Goal: Task Accomplishment & Management: Use online tool/utility

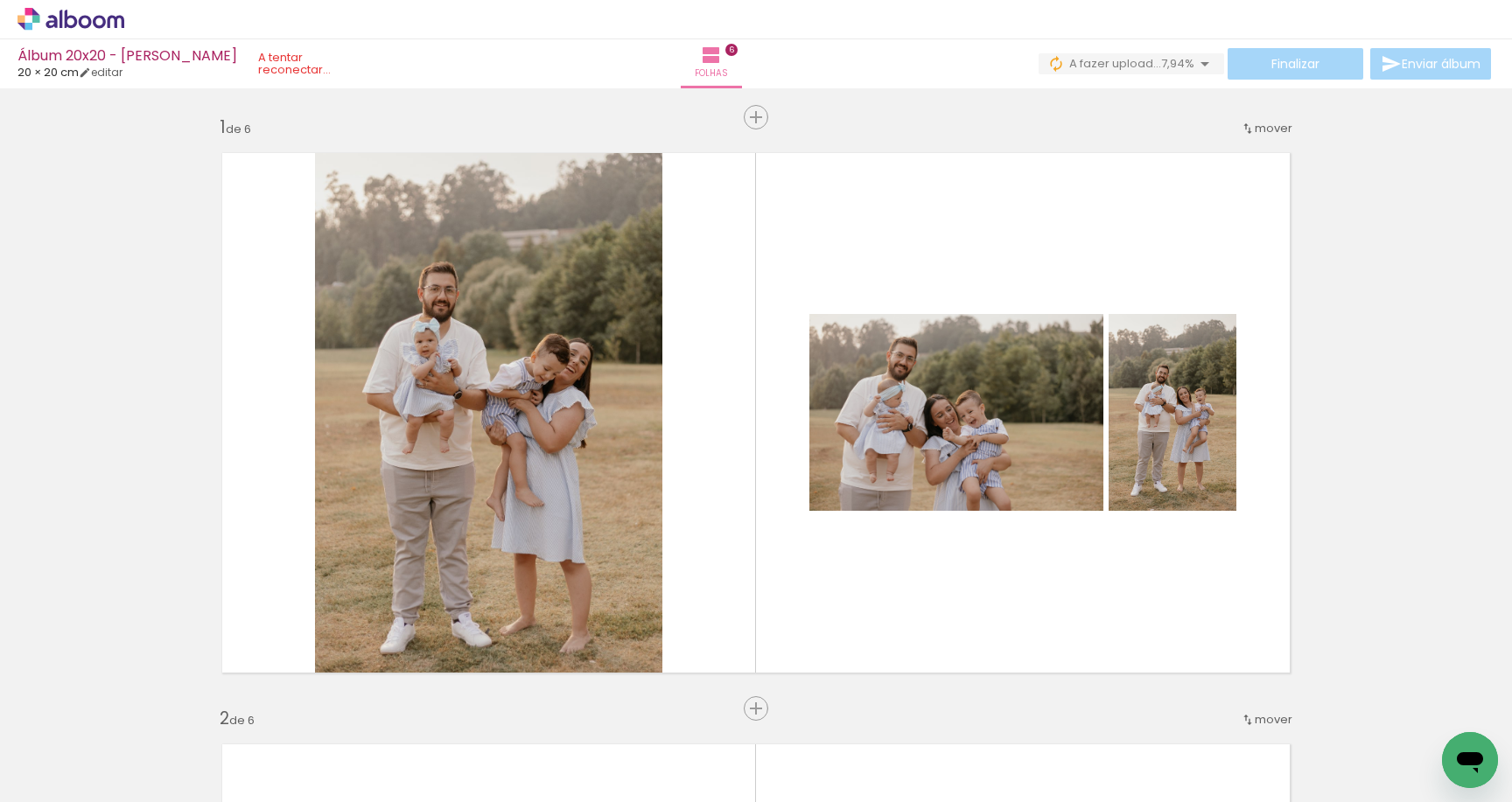
scroll to position [0, 2160]
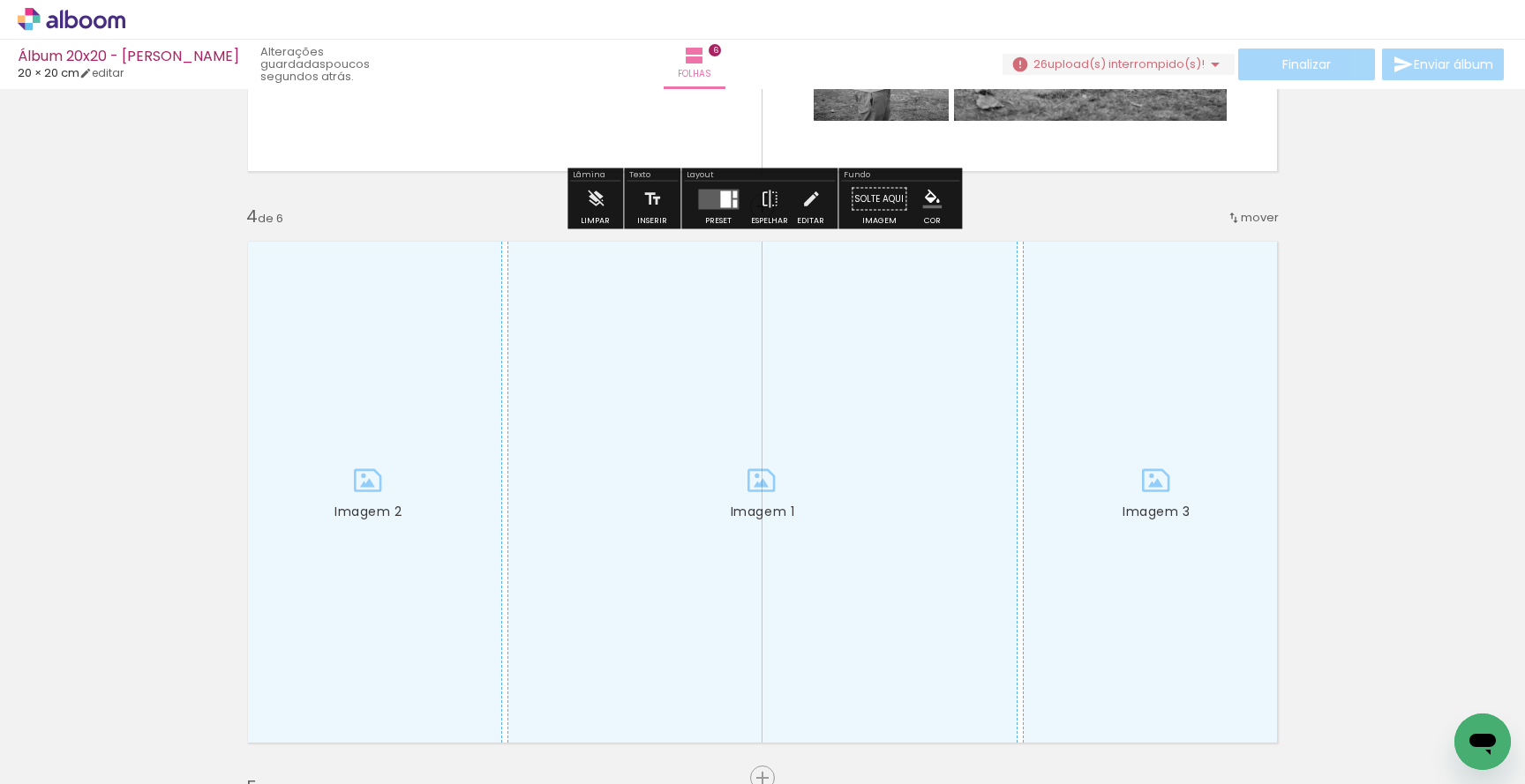
scroll to position [1730, 0]
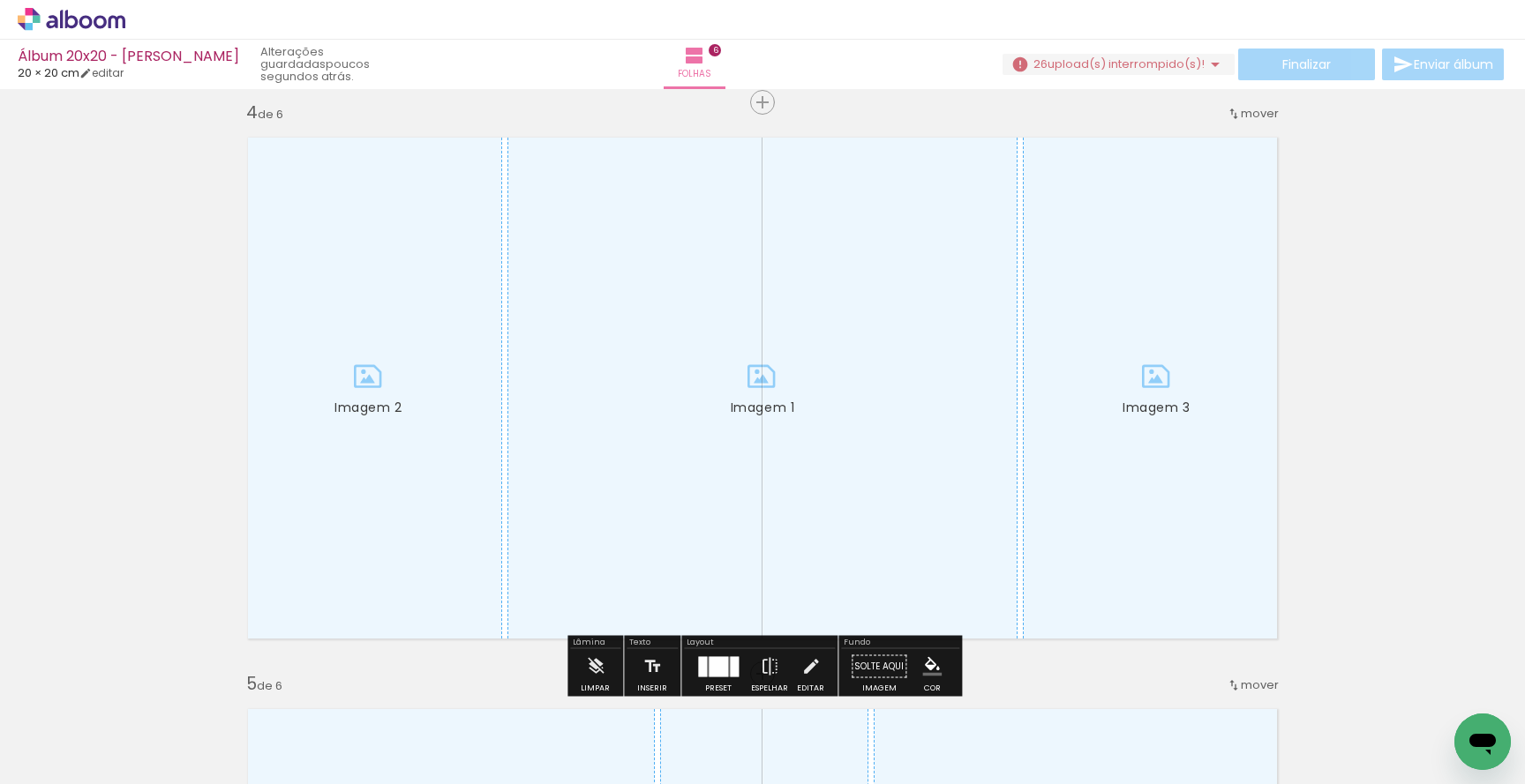
drag, startPoint x: 374, startPoint y: 369, endPoint x: 66, endPoint y: 369, distance: 308.0
click at [66, 369] on div "Inserir folha 1 de 6 Inserir folha 2 de 6 Inserir folha 3 de 6 Inserir folha Im…" at bounding box center [762, 365] width 1525 height 4002
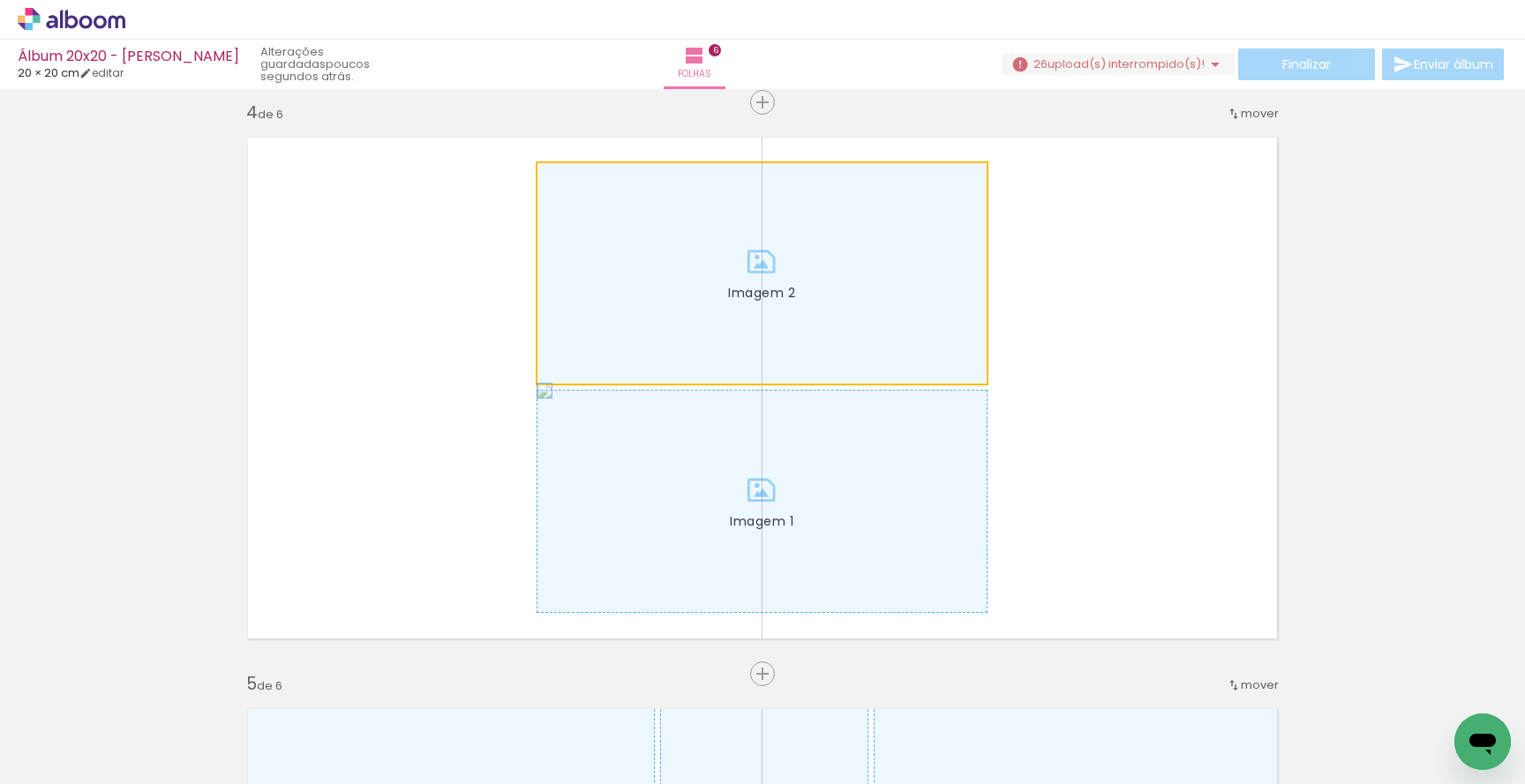
drag, startPoint x: 562, startPoint y: 337, endPoint x: 1, endPoint y: 364, distance: 561.6
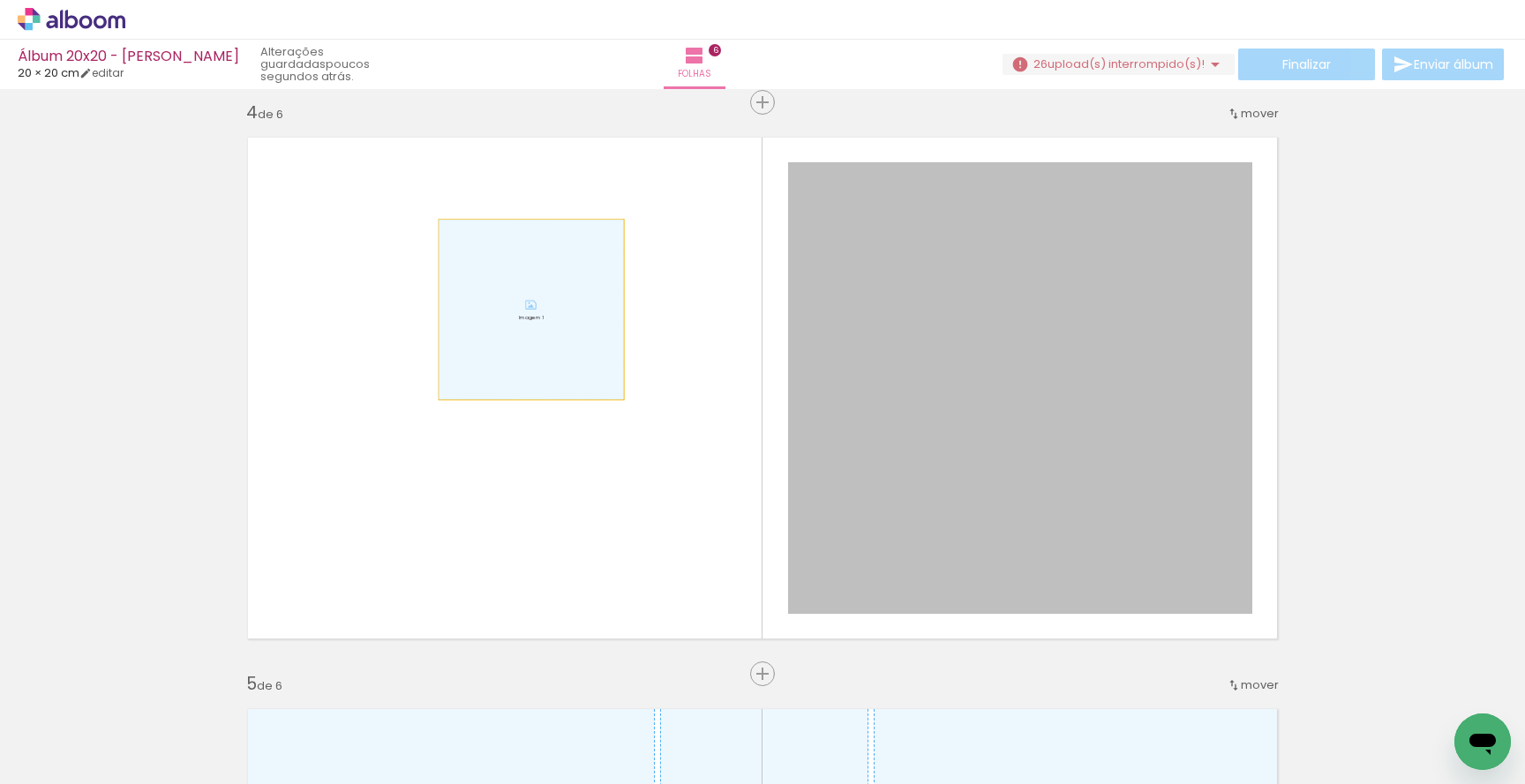
drag, startPoint x: 815, startPoint y: 308, endPoint x: 1, endPoint y: 338, distance: 814.6
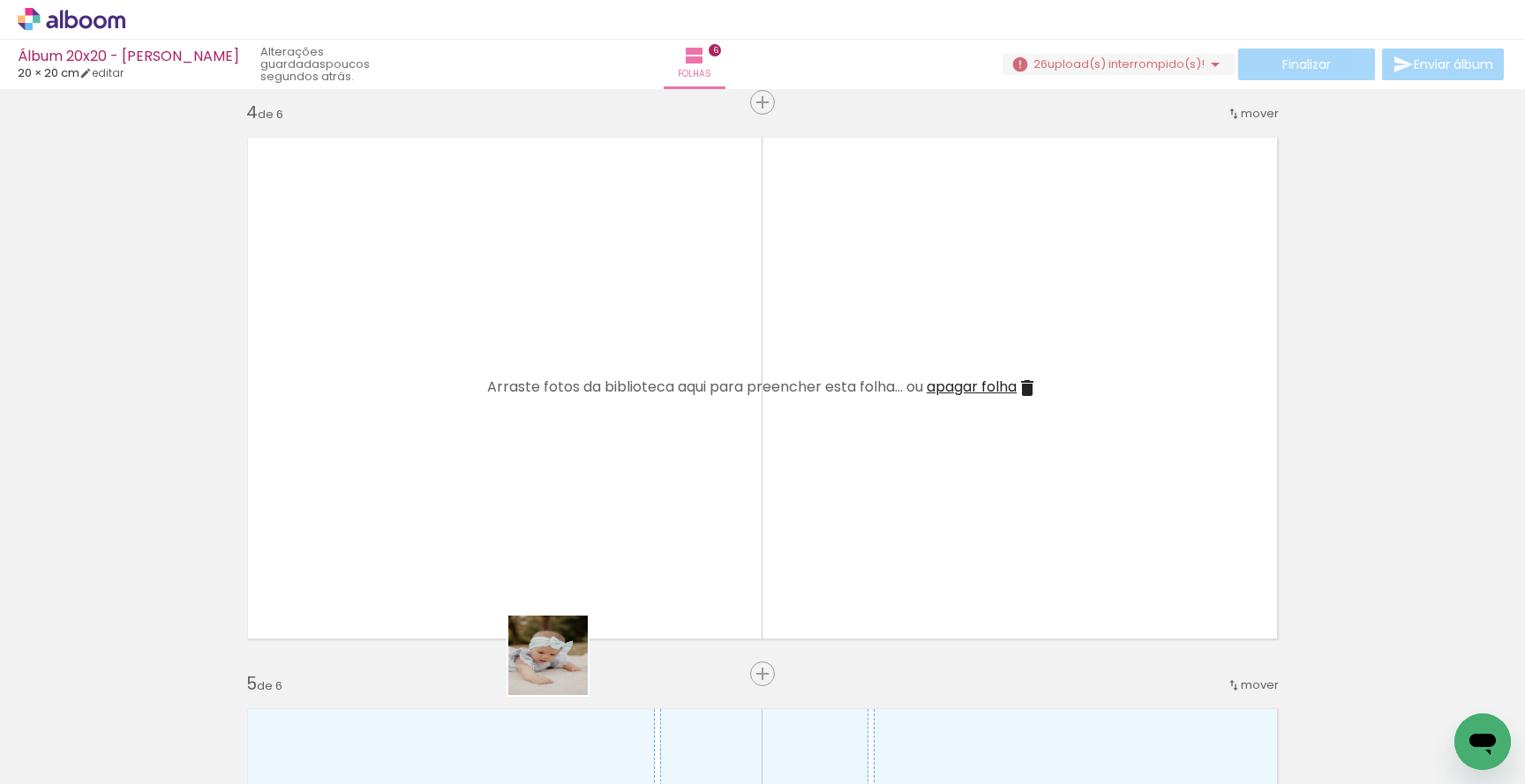
drag, startPoint x: 561, startPoint y: 685, endPoint x: 560, endPoint y: 502, distance: 183.0
click at [561, 506] on quentale-workspace at bounding box center [762, 392] width 1525 height 784
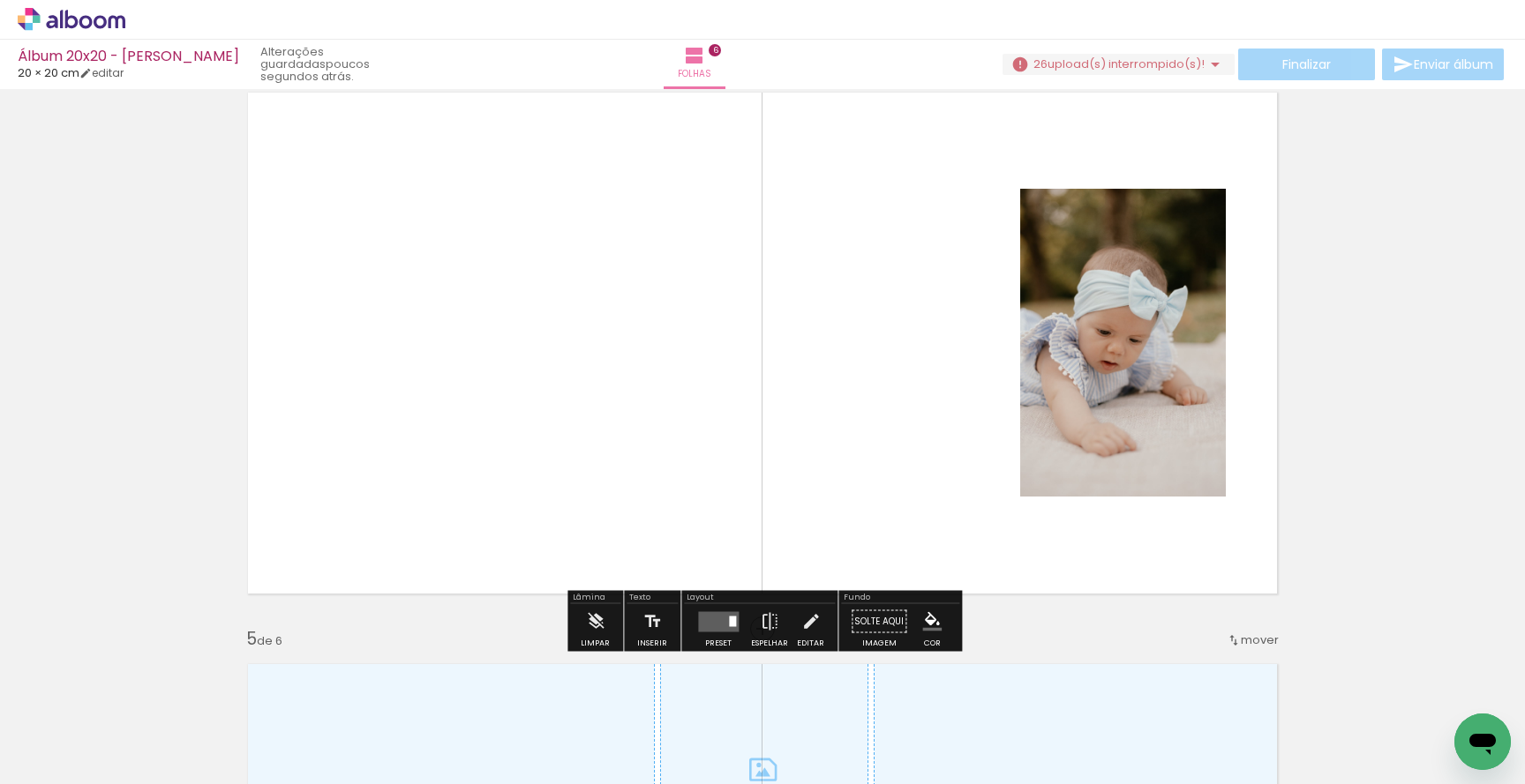
scroll to position [1764, 0]
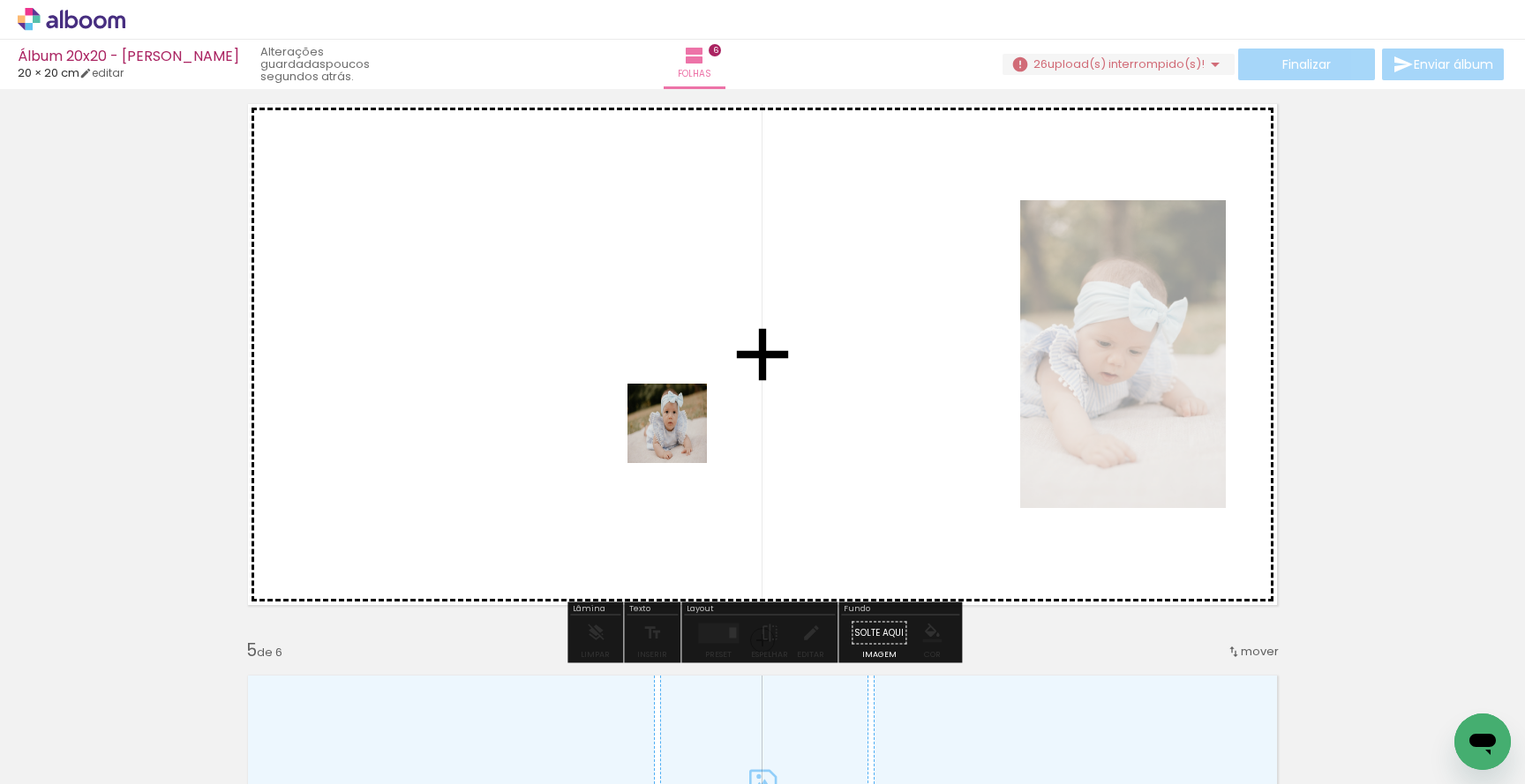
drag, startPoint x: 680, startPoint y: 721, endPoint x: 680, endPoint y: 431, distance: 290.0
click at [680, 431] on quentale-workspace at bounding box center [762, 392] width 1525 height 784
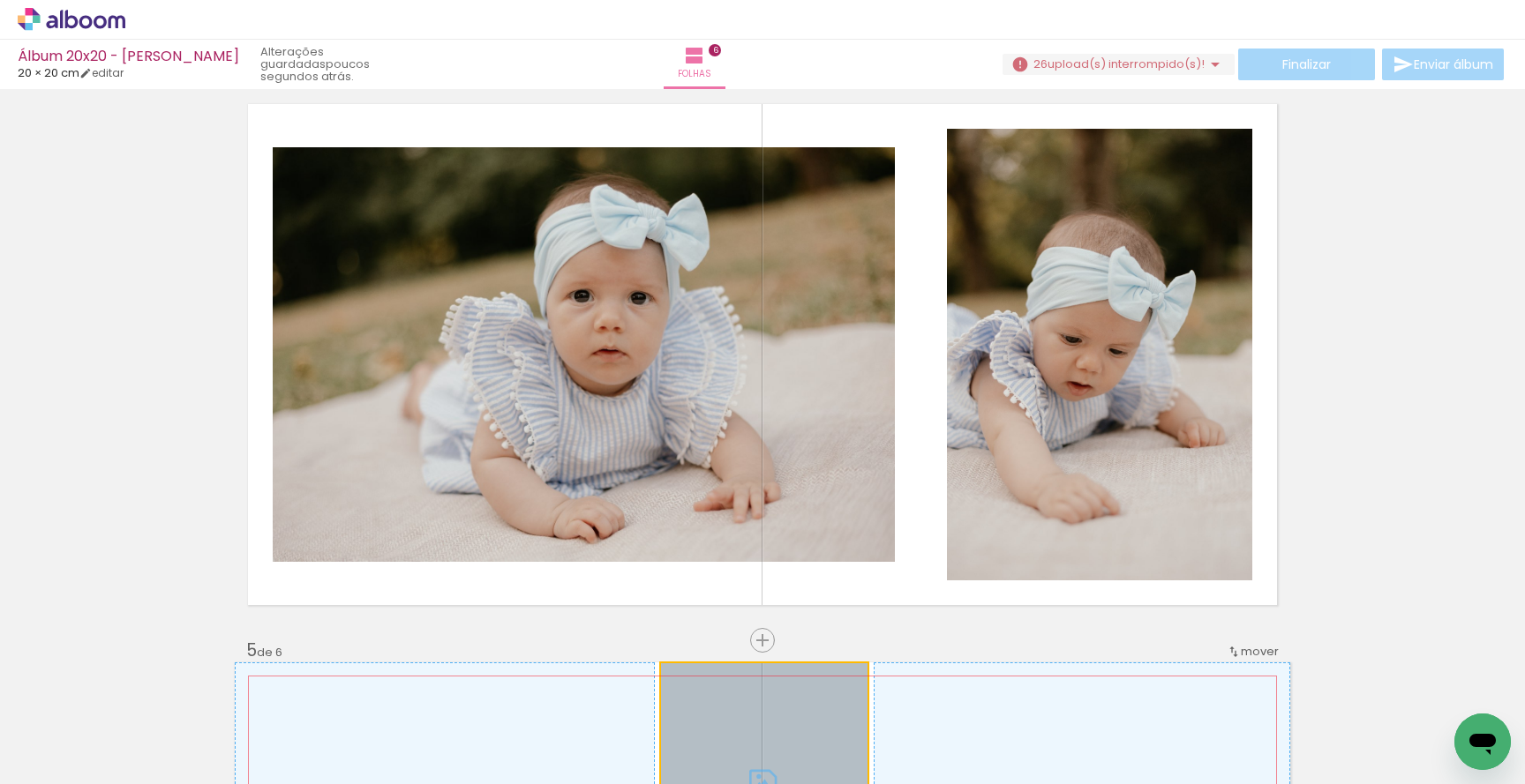
drag, startPoint x: 771, startPoint y: 657, endPoint x: 804, endPoint y: 467, distance: 192.8
click at [804, 467] on div "Inserir folha 1 de 6 Inserir folha 2 de 6 Inserir folha 3 de 6 Inserir folha 4 …" at bounding box center [762, 332] width 1525 height 4002
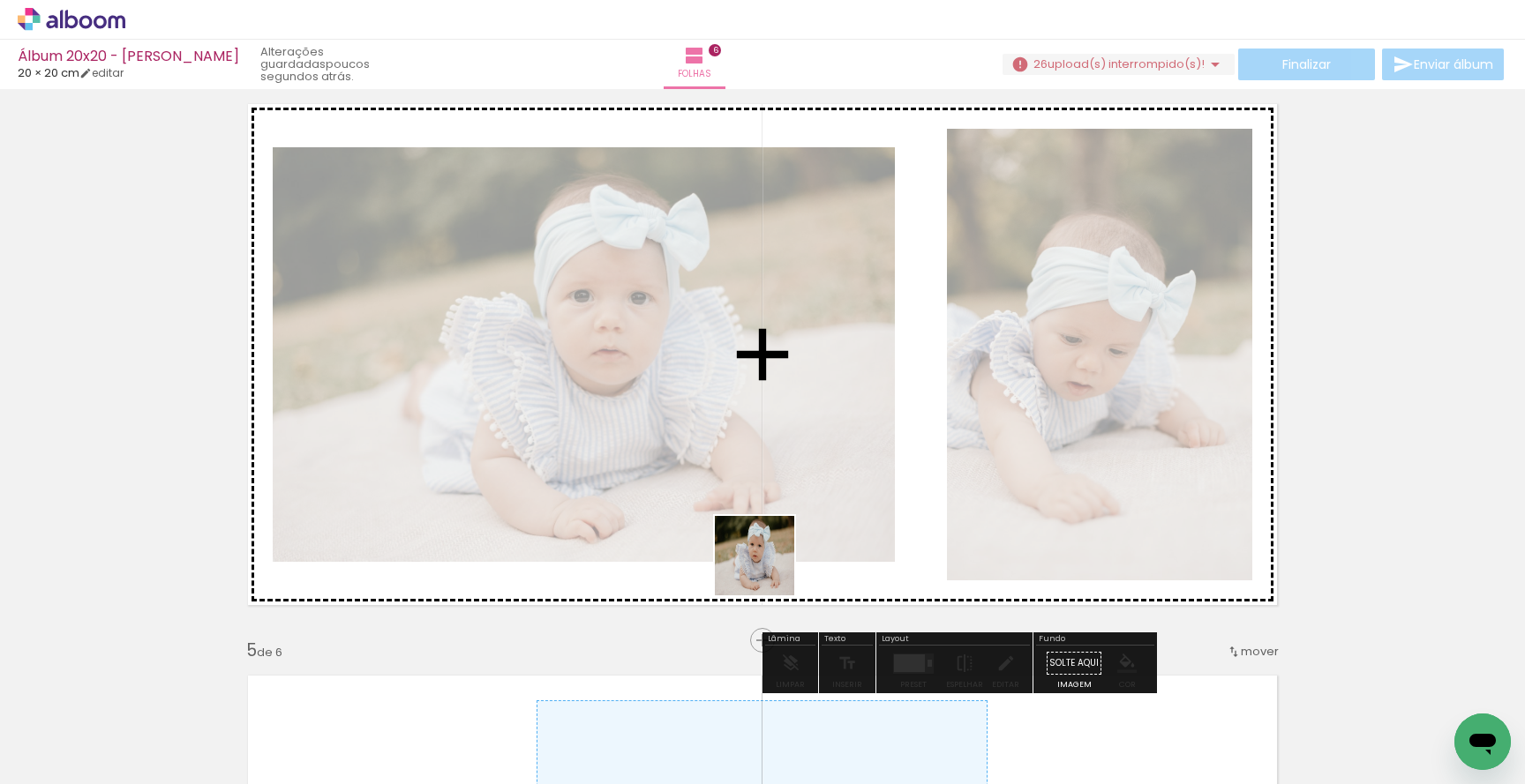
drag, startPoint x: 767, startPoint y: 727, endPoint x: 800, endPoint y: 398, distance: 330.7
click at [800, 398] on quentale-workspace at bounding box center [762, 392] width 1525 height 784
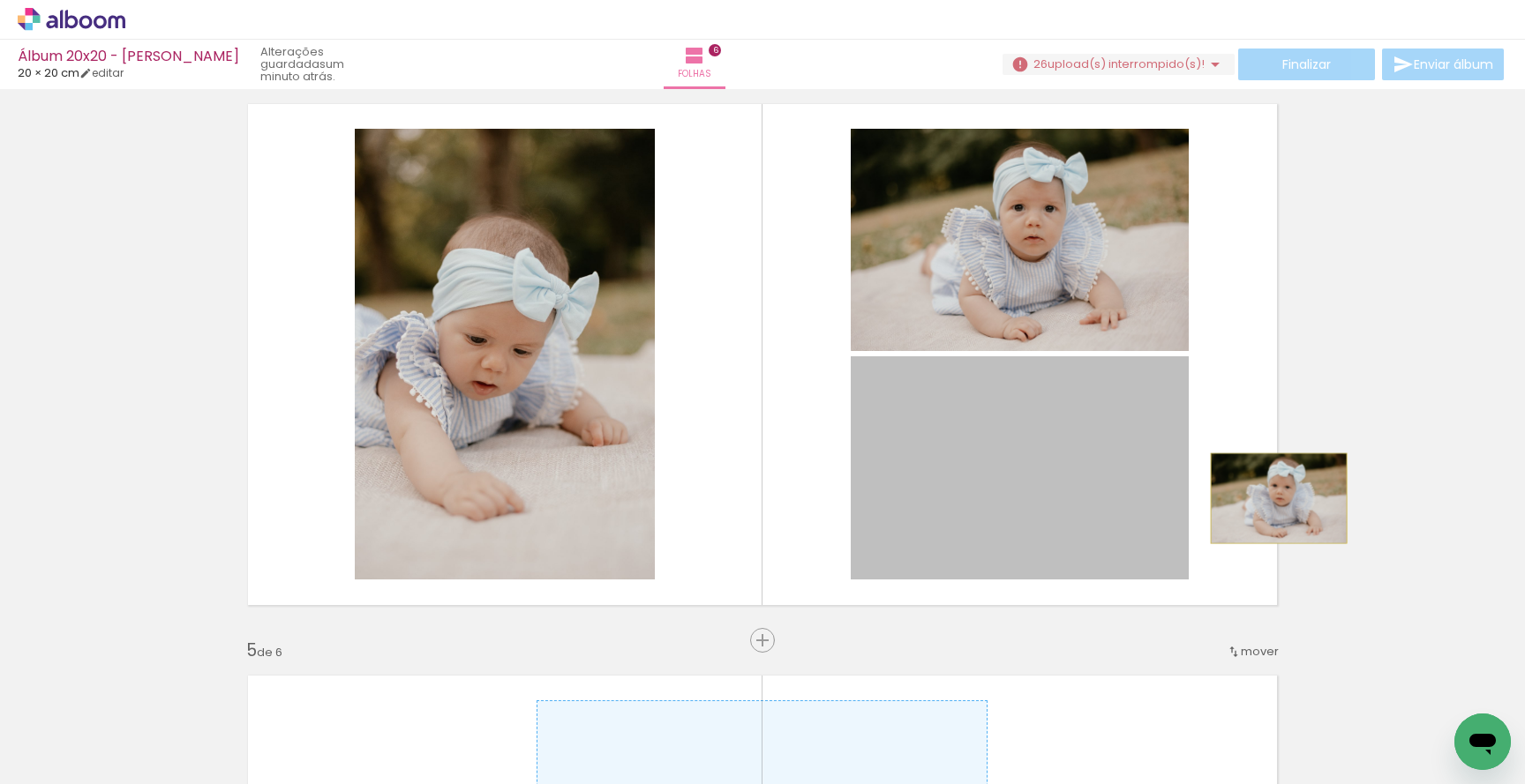
drag, startPoint x: 1098, startPoint y: 499, endPoint x: 1087, endPoint y: 498, distance: 11.0
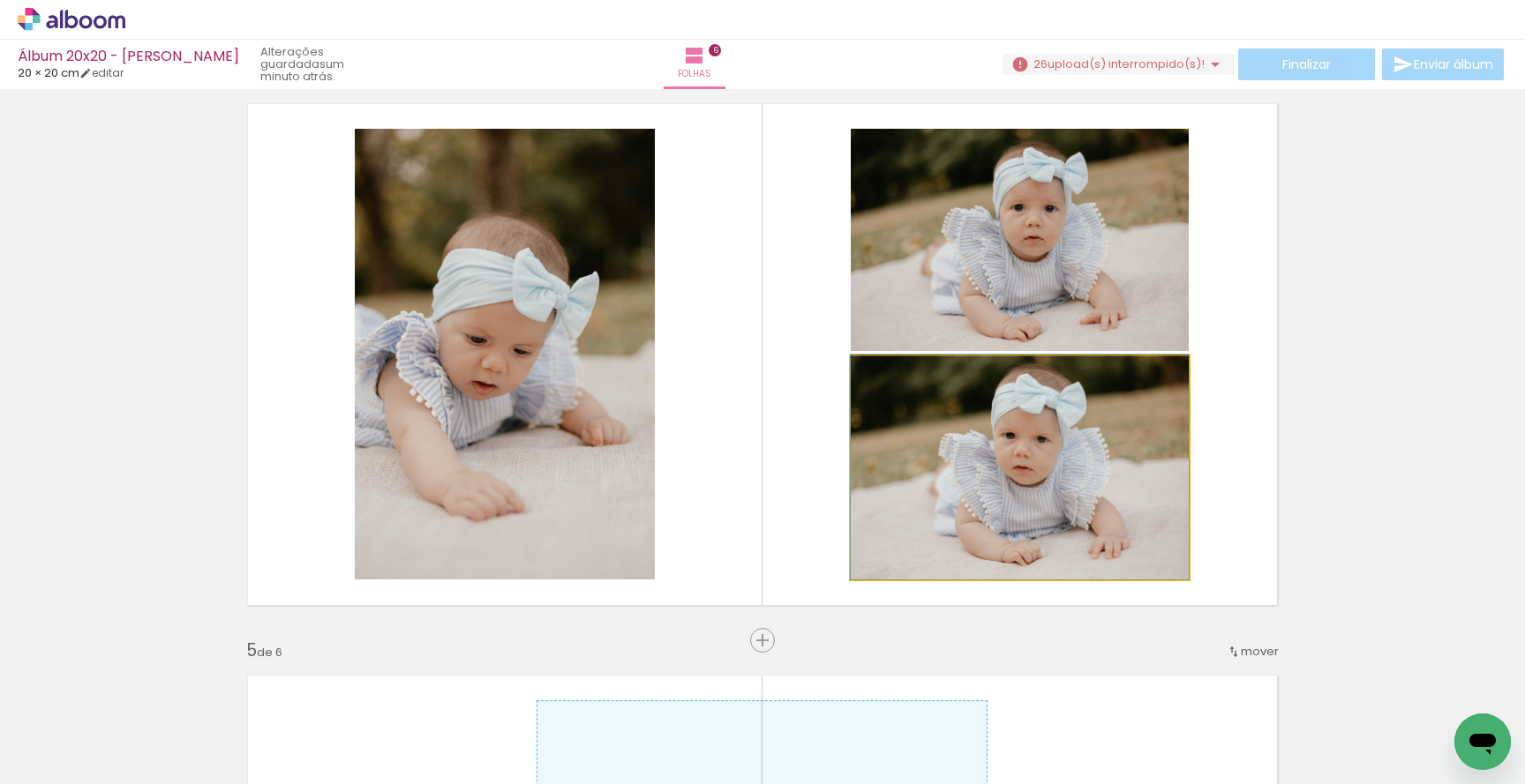
drag, startPoint x: 1094, startPoint y: 493, endPoint x: 1343, endPoint y: 493, distance: 249.0
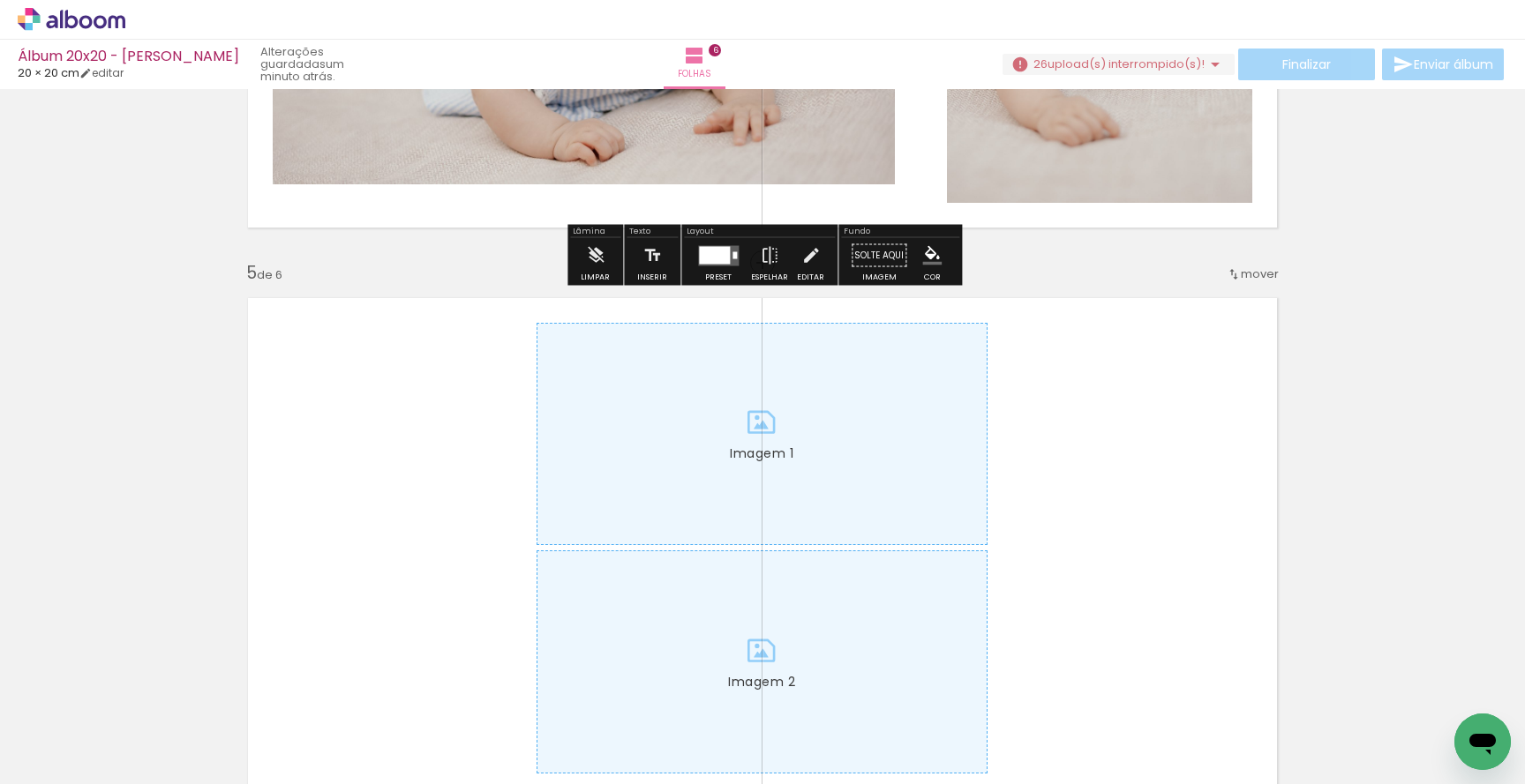
scroll to position [2148, 0]
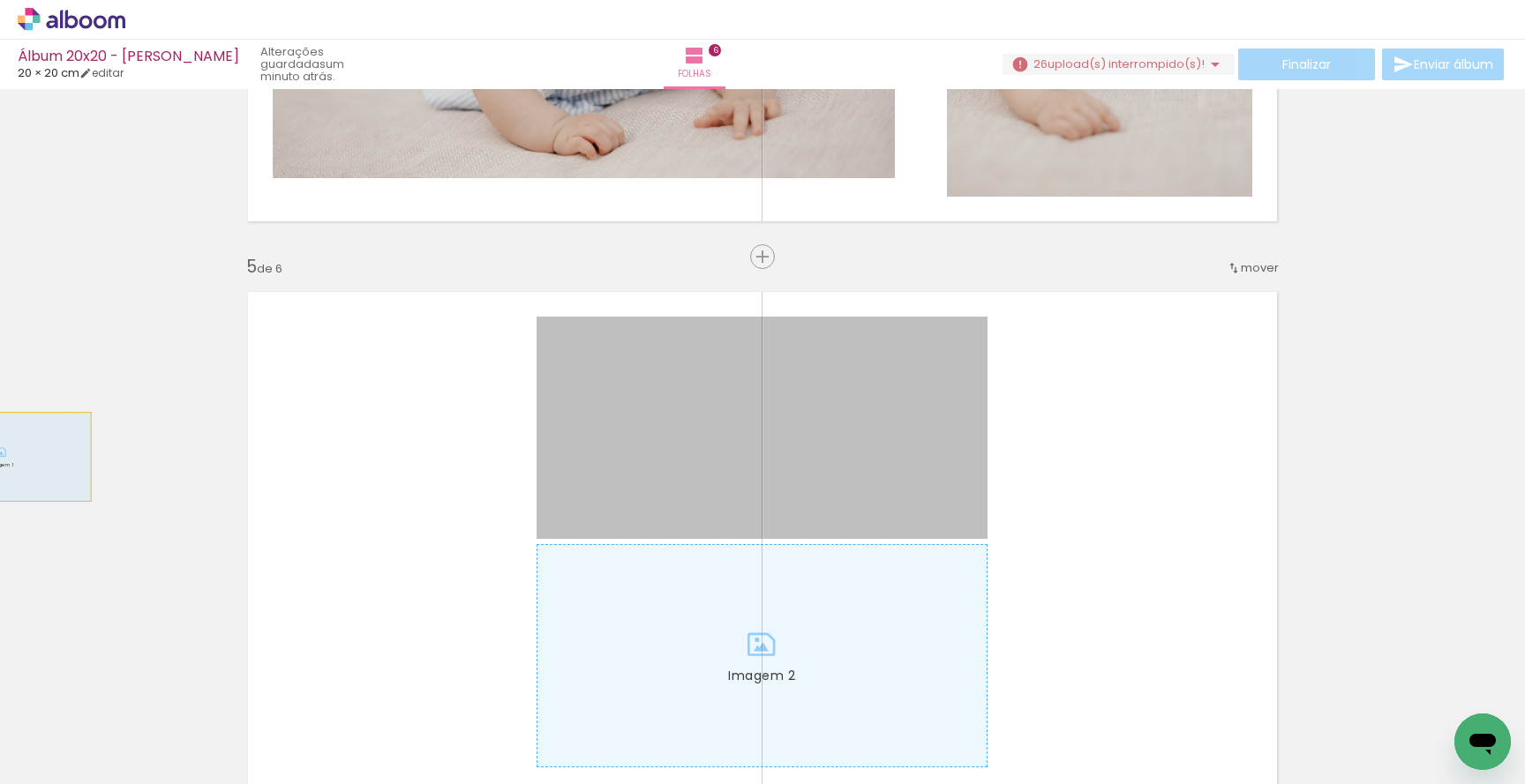
drag, startPoint x: 758, startPoint y: 454, endPoint x: 1, endPoint y: 457, distance: 757.0
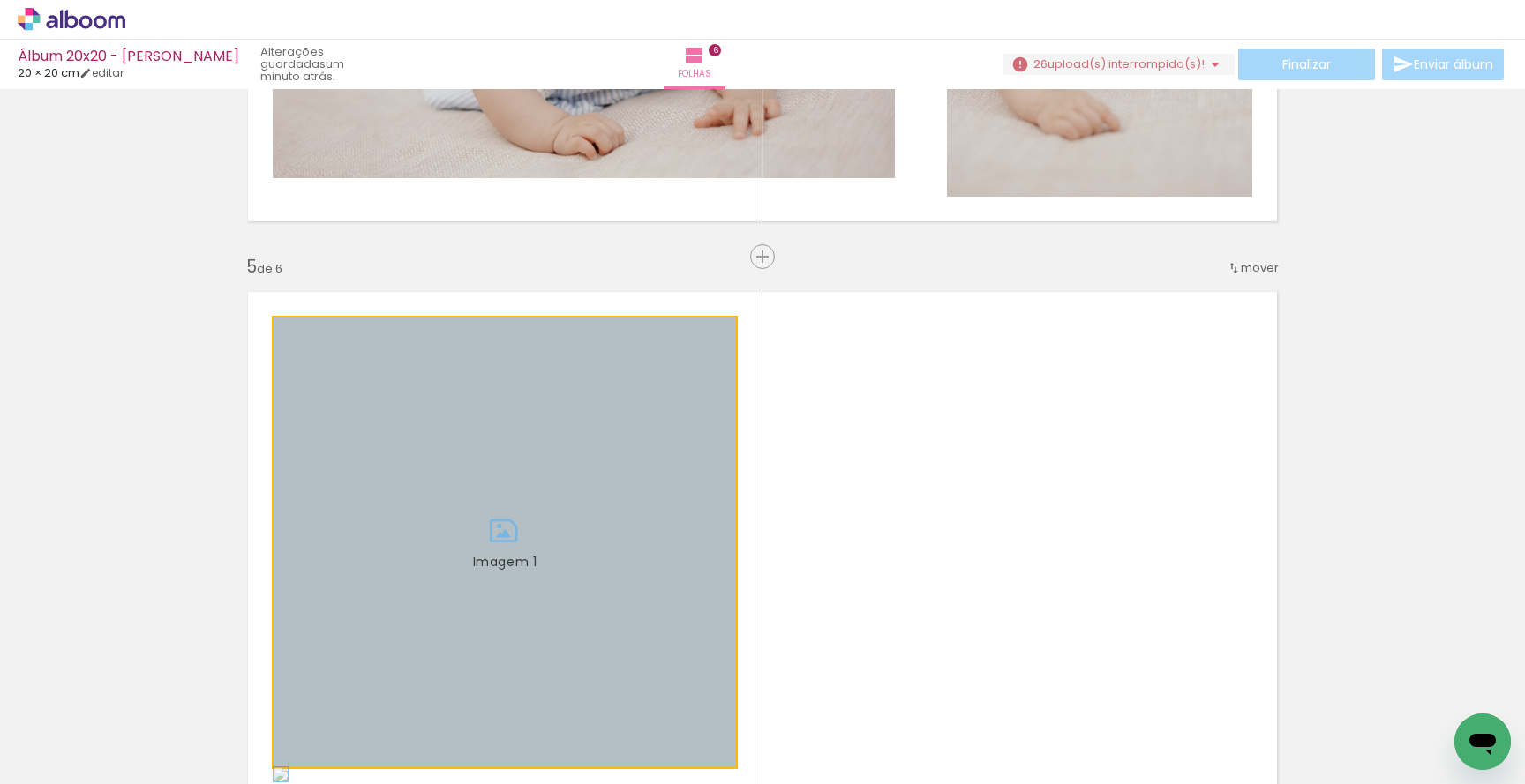
drag, startPoint x: 595, startPoint y: 509, endPoint x: 102, endPoint y: 509, distance: 493.0
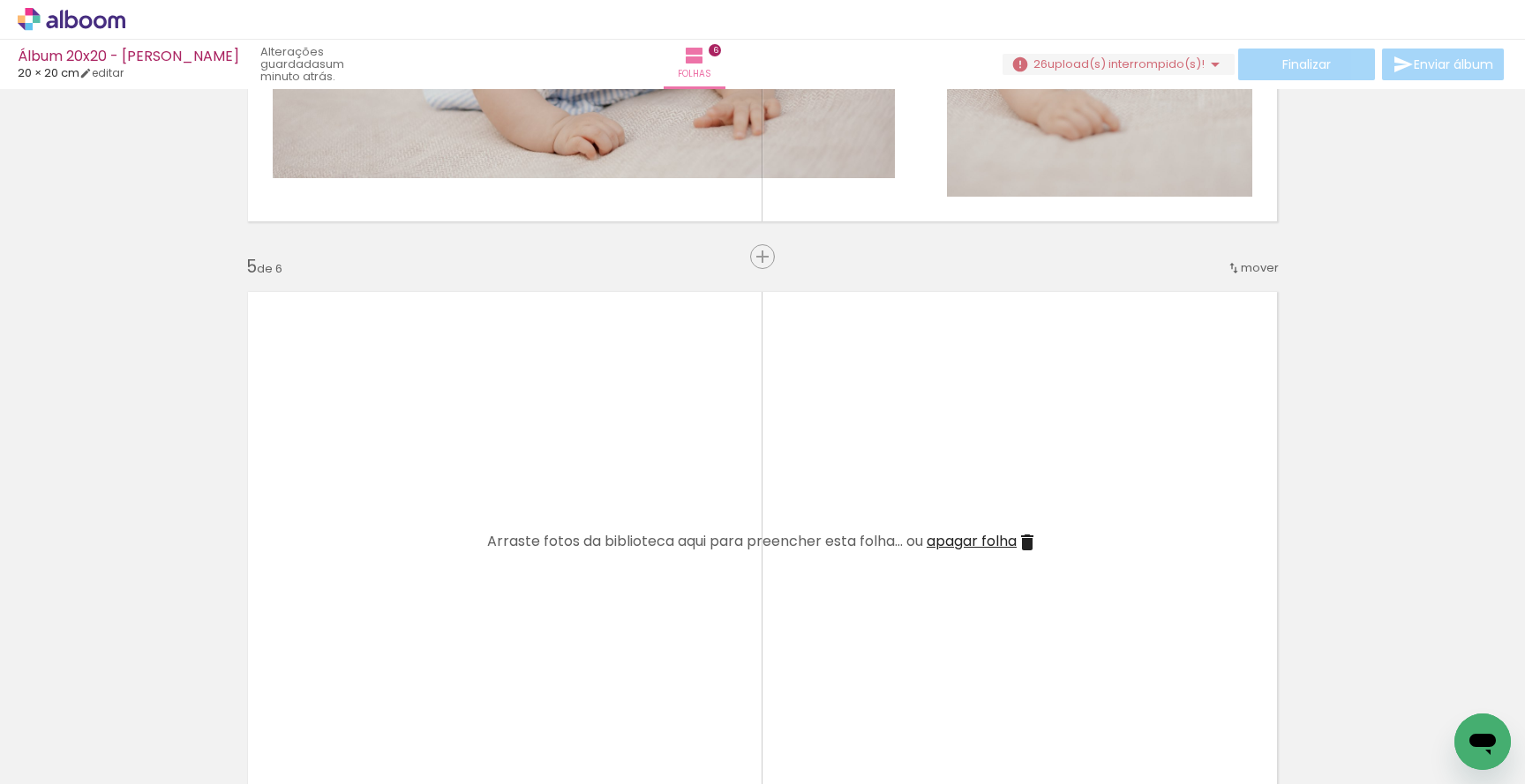
drag, startPoint x: 933, startPoint y: 708, endPoint x: 890, endPoint y: 608, distance: 108.9
click at [890, 608] on quentale-workspace at bounding box center [762, 392] width 1525 height 784
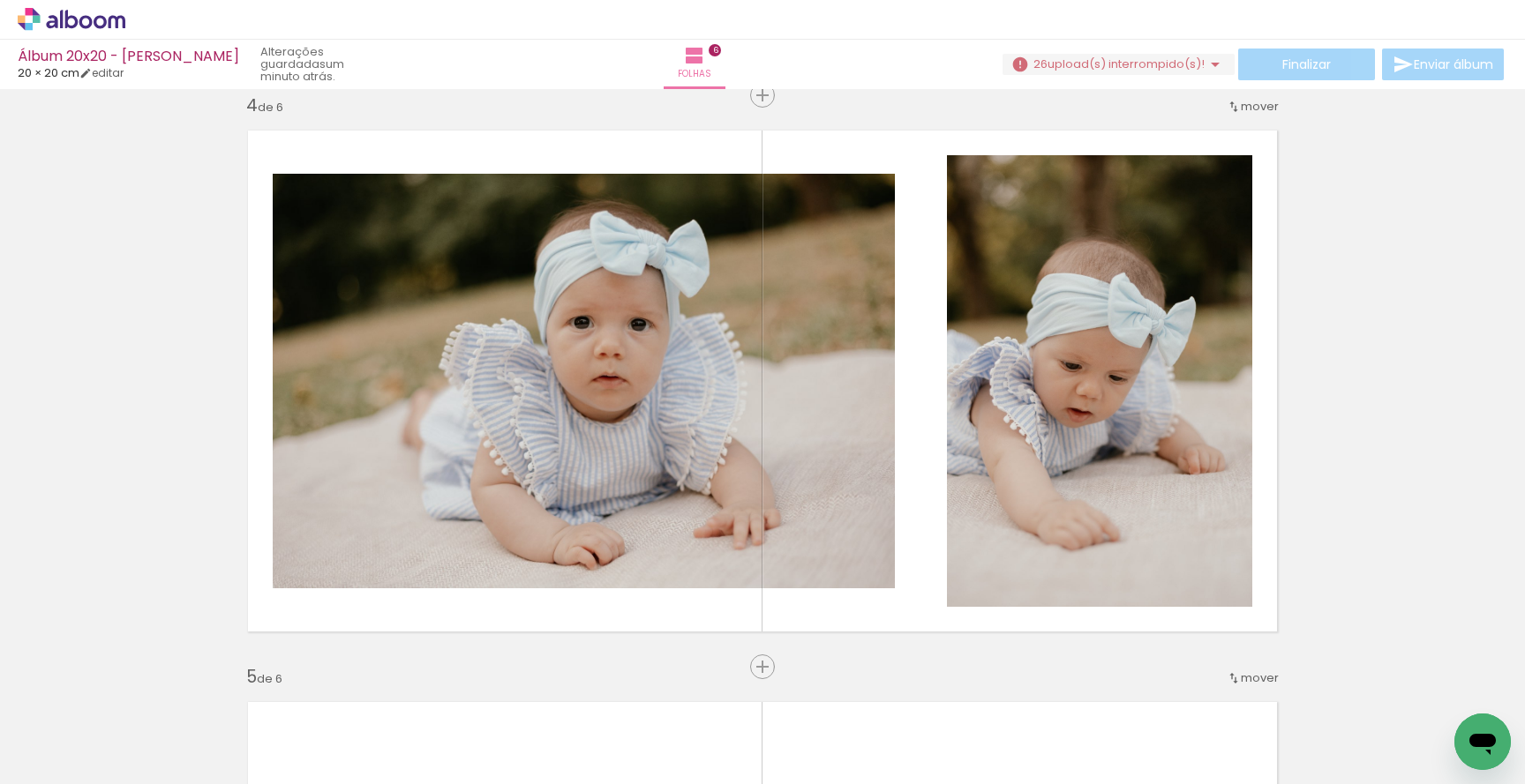
scroll to position [1751, 0]
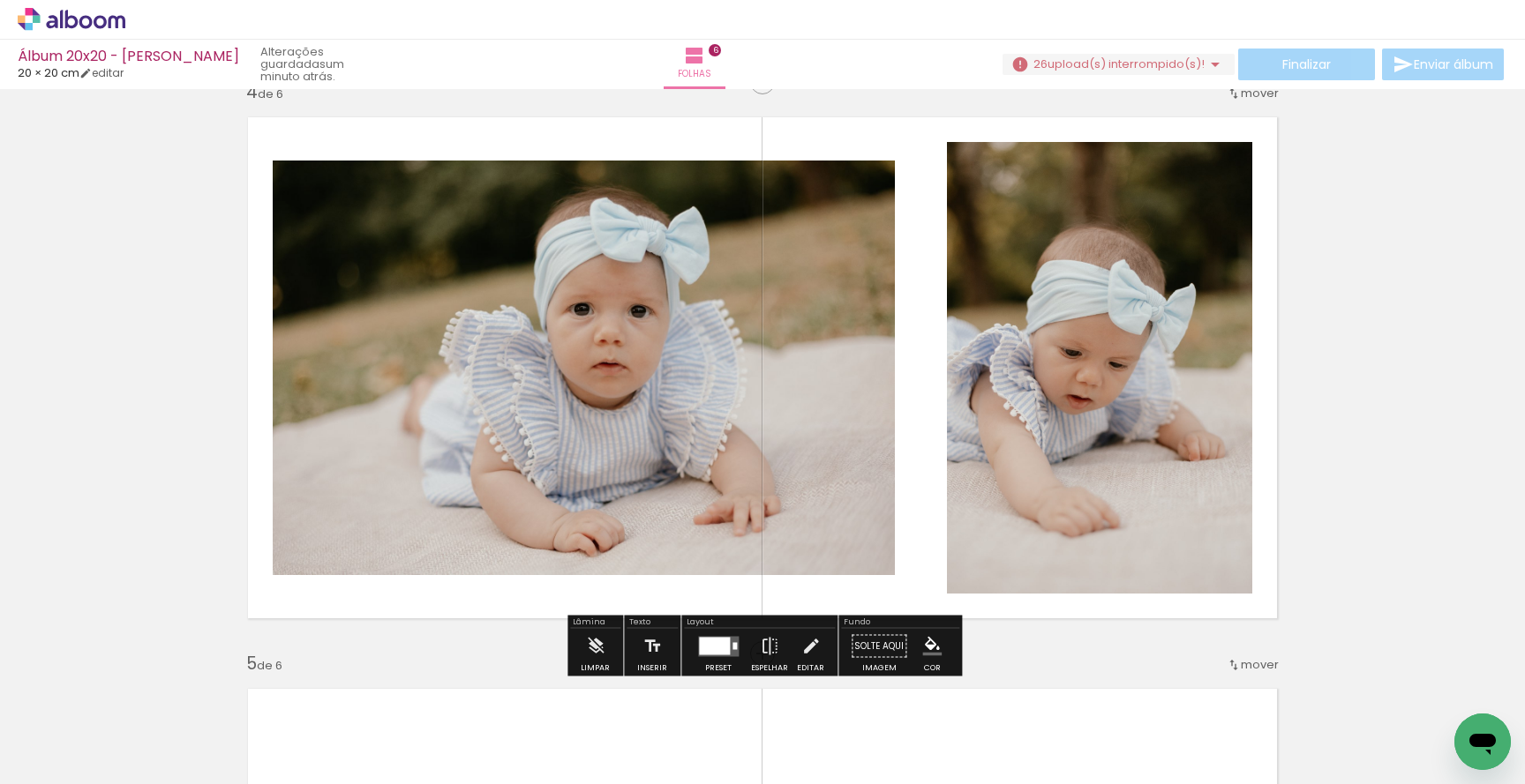
drag, startPoint x: 1063, startPoint y: 738, endPoint x: 1063, endPoint y: 530, distance: 208.0
click at [1063, 530] on quentale-workspace at bounding box center [762, 392] width 1525 height 784
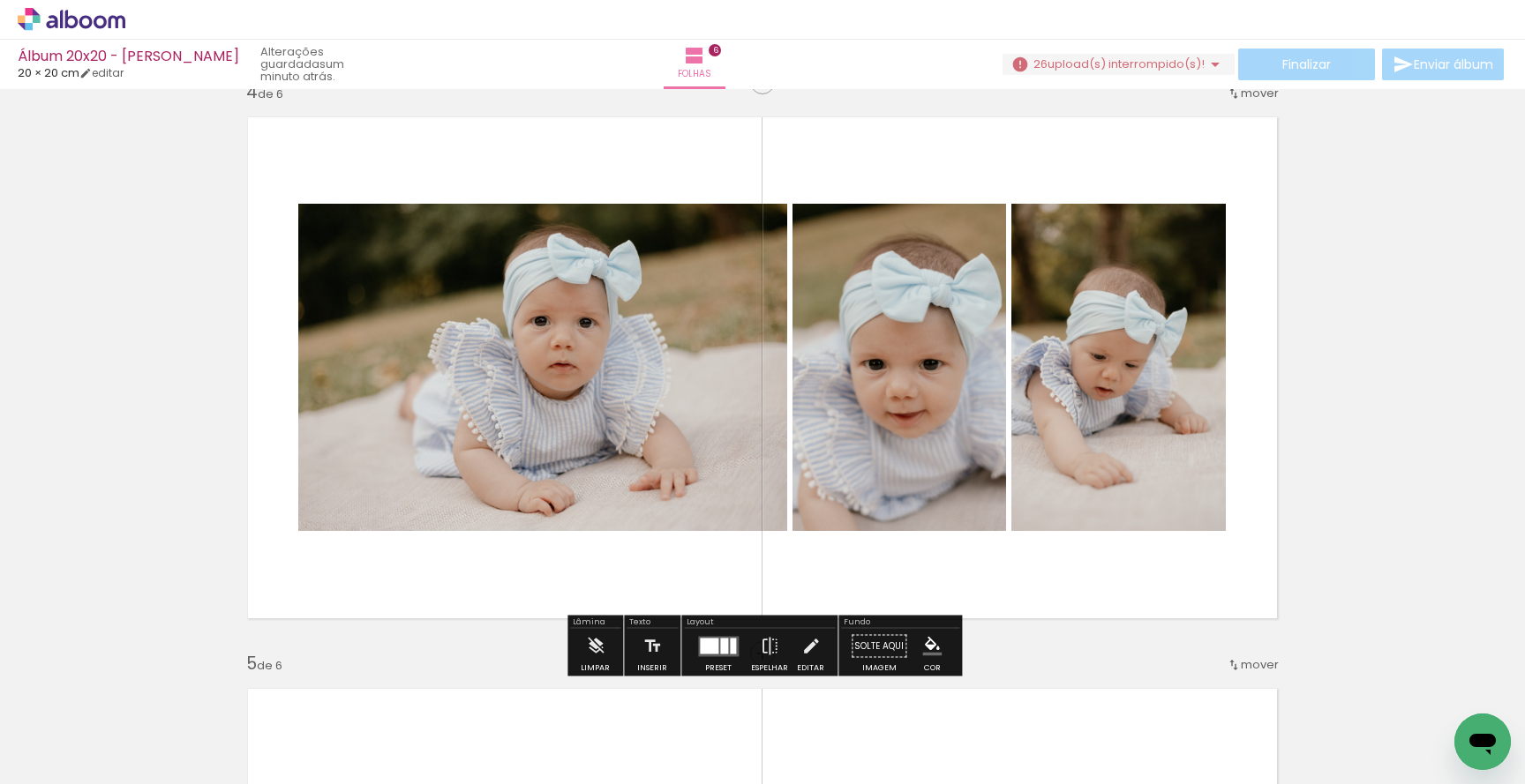
scroll to position [0, 326]
drag, startPoint x: 973, startPoint y: 730, endPoint x: 973, endPoint y: 475, distance: 255.0
click at [973, 475] on quentale-workspace at bounding box center [762, 392] width 1525 height 784
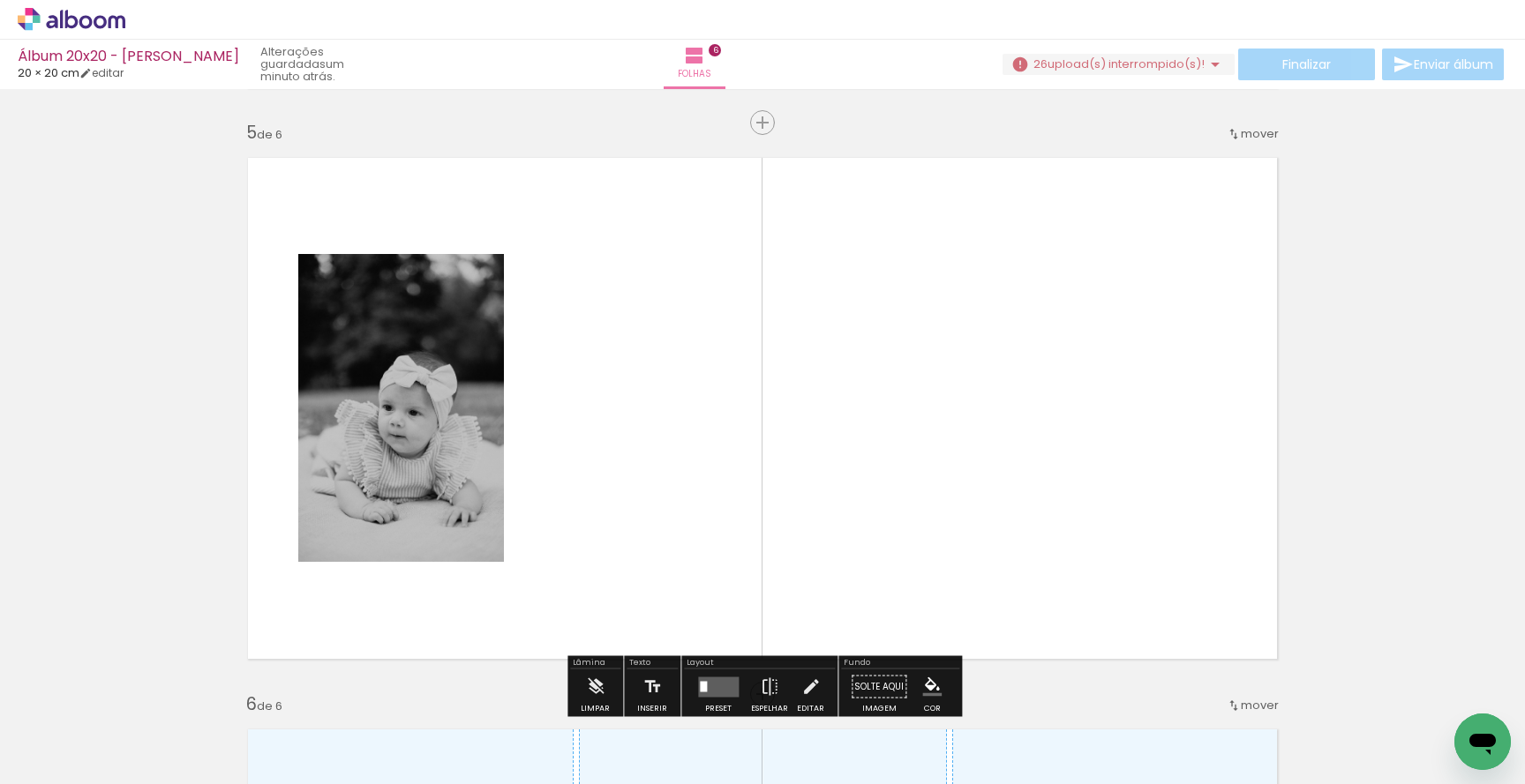
scroll to position [2279, 0]
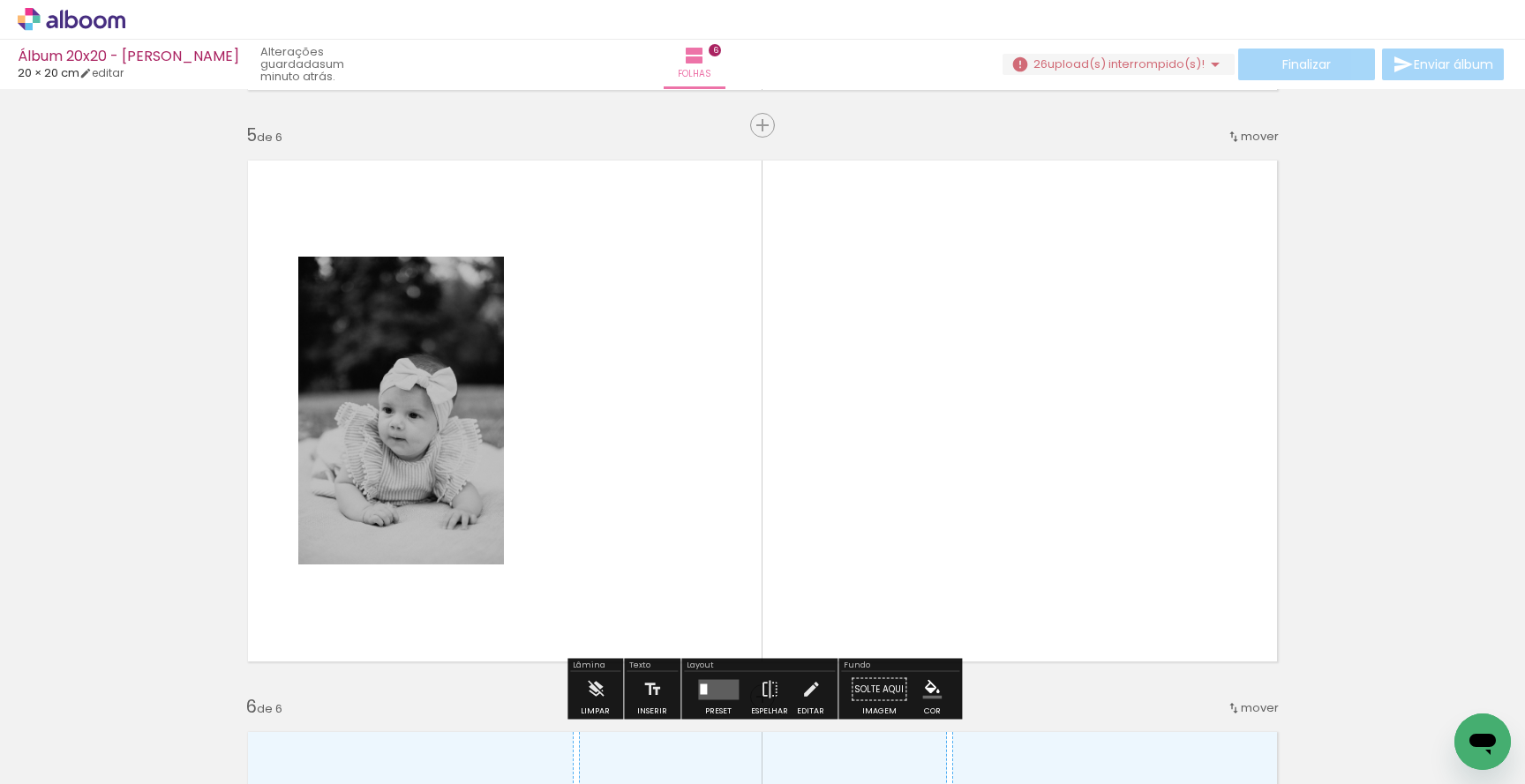
drag, startPoint x: 618, startPoint y: 728, endPoint x: 647, endPoint y: 541, distance: 189.2
click at [647, 541] on quentale-workspace at bounding box center [762, 392] width 1525 height 784
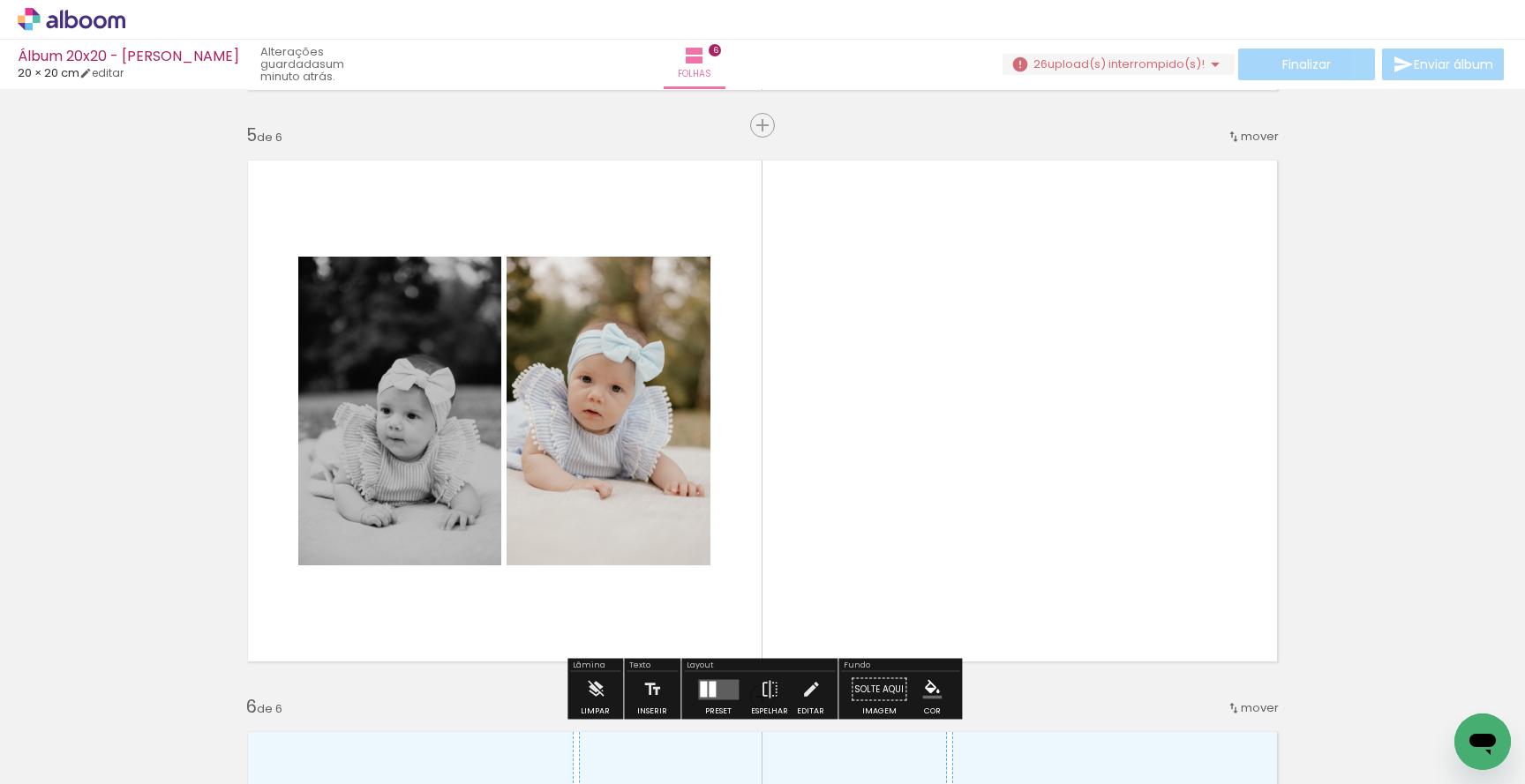
drag, startPoint x: 596, startPoint y: 429, endPoint x: 154, endPoint y: 429, distance: 442.0
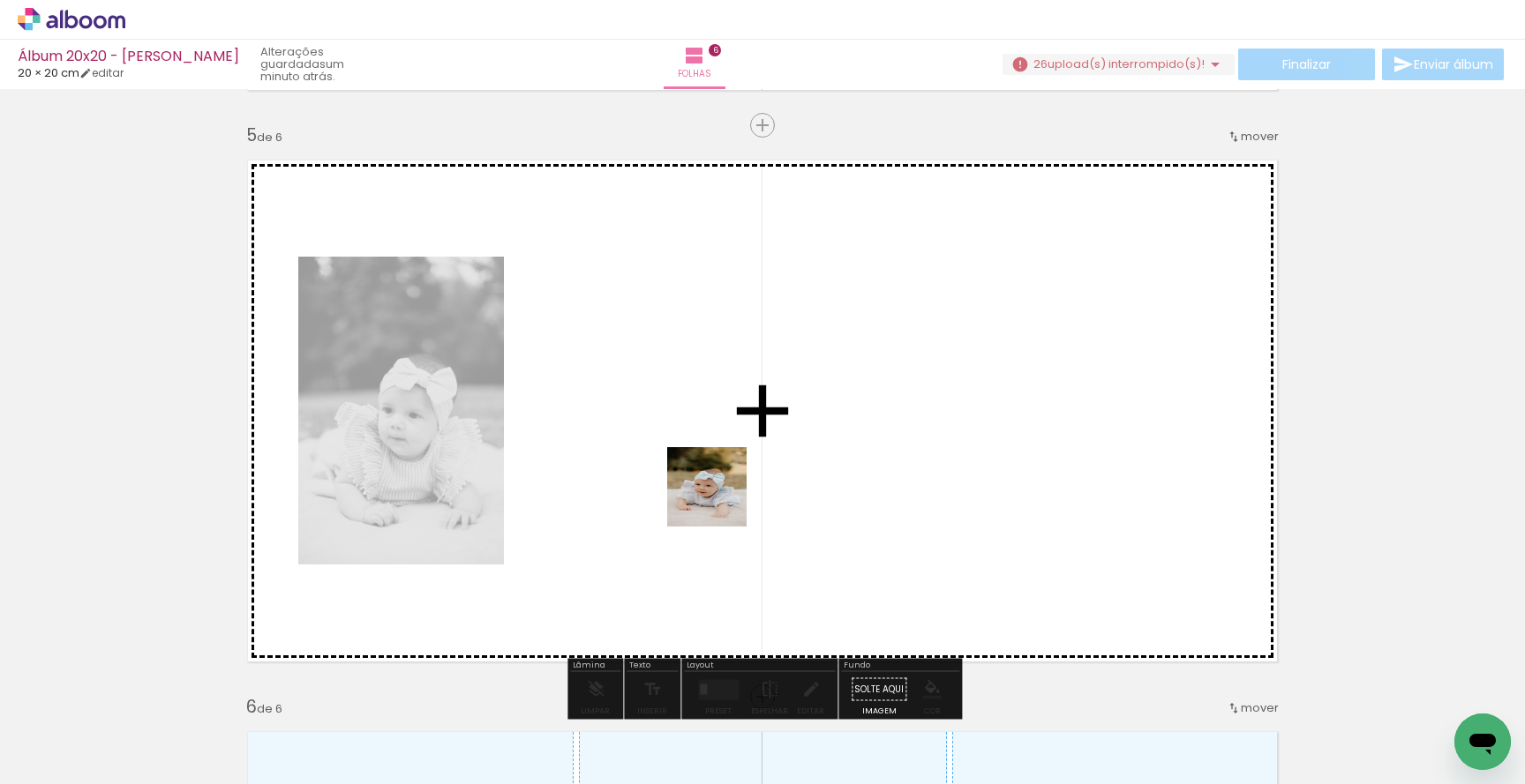
drag, startPoint x: 718, startPoint y: 738, endPoint x: 720, endPoint y: 430, distance: 308.0
click at [720, 431] on quentale-workspace at bounding box center [762, 392] width 1525 height 784
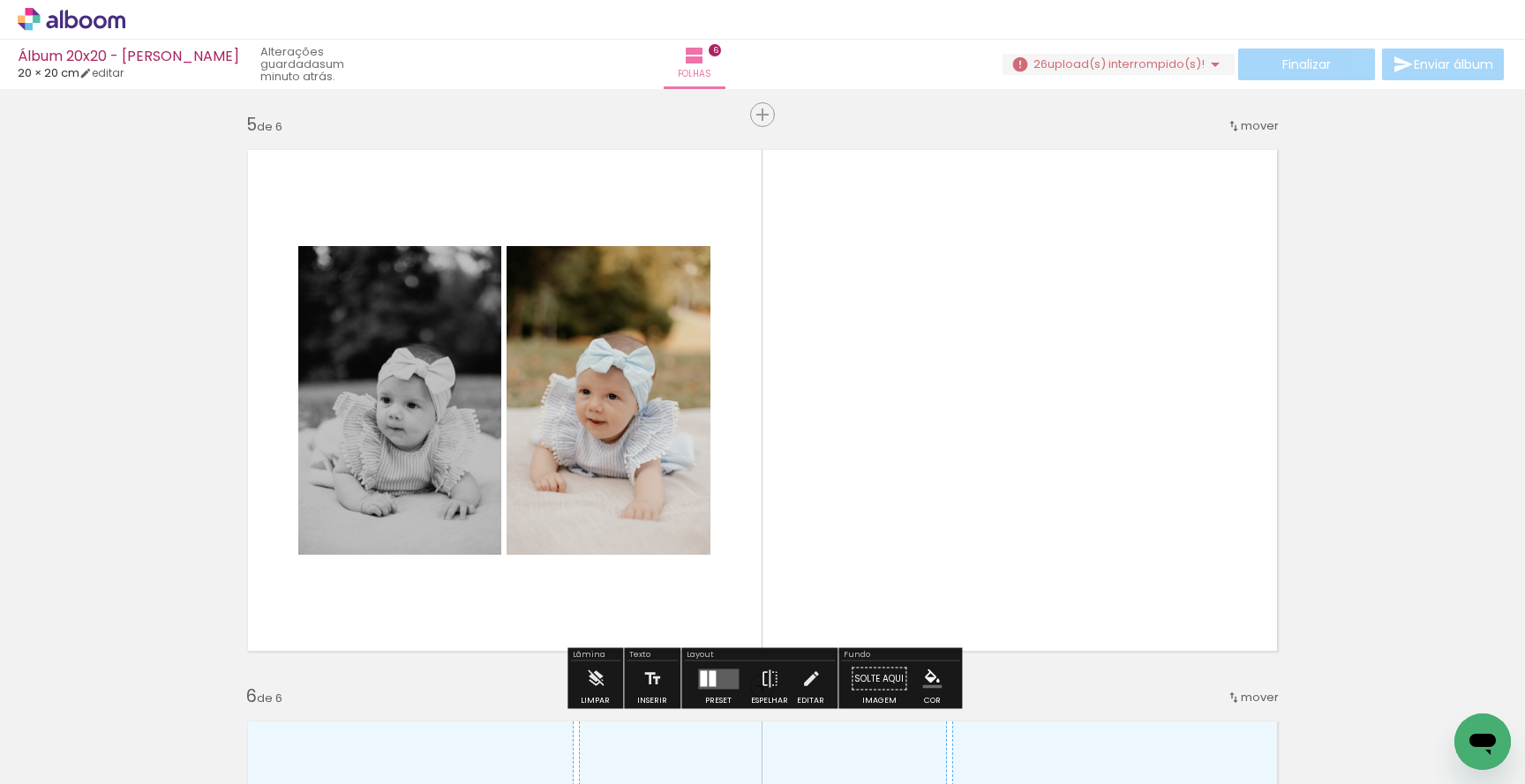
scroll to position [2295, 0]
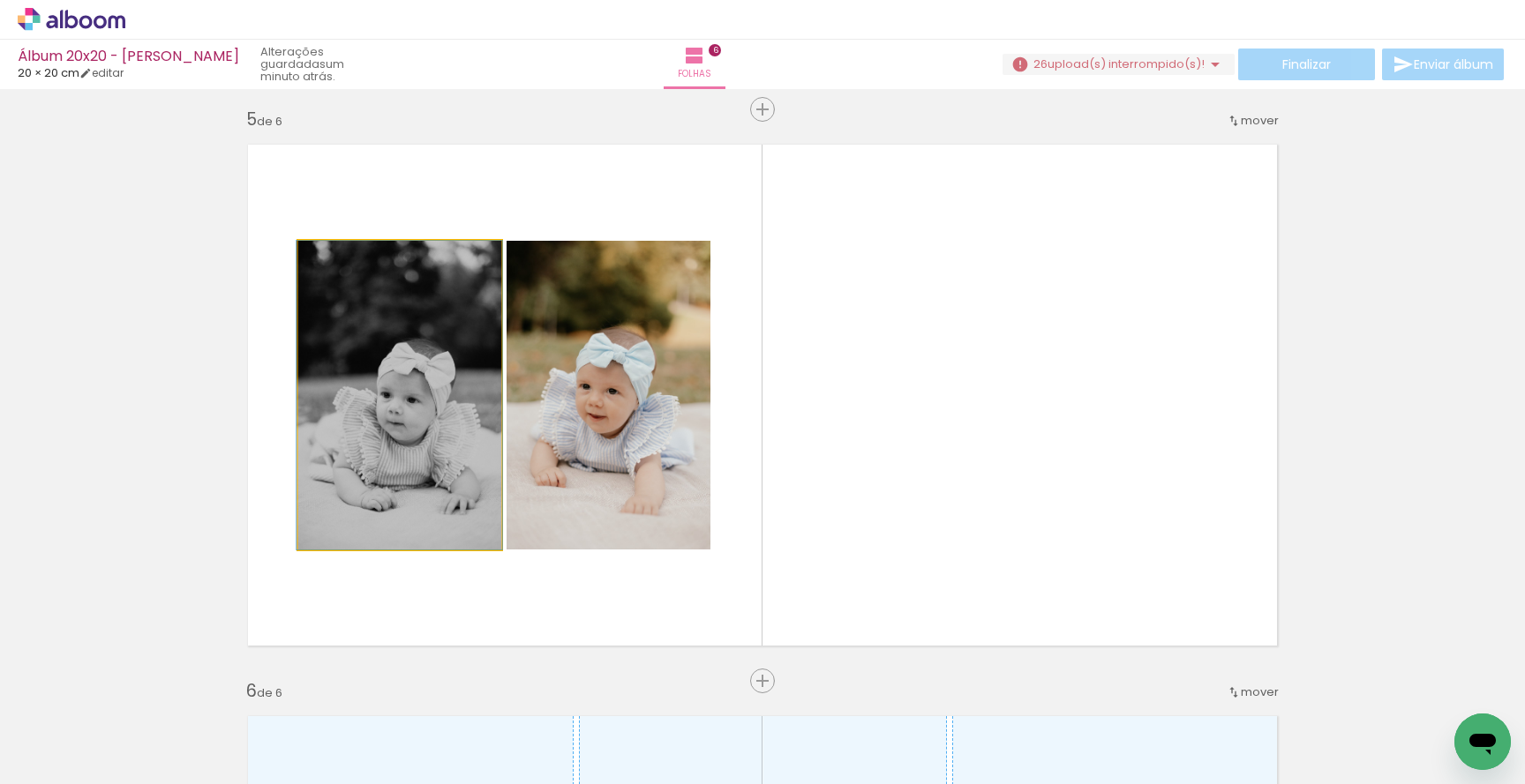
drag, startPoint x: 440, startPoint y: 429, endPoint x: 193, endPoint y: 431, distance: 247.0
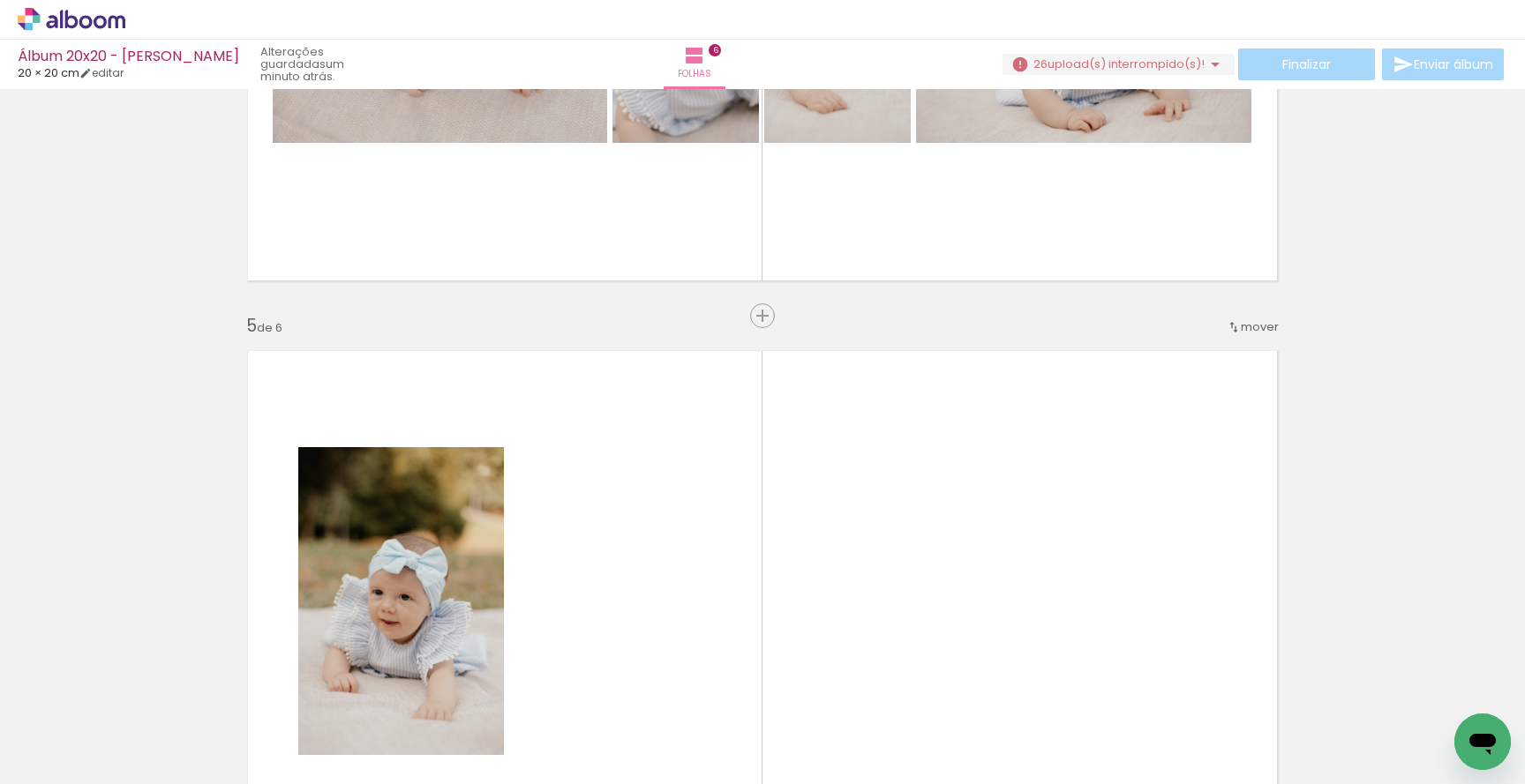
scroll to position [2100, 0]
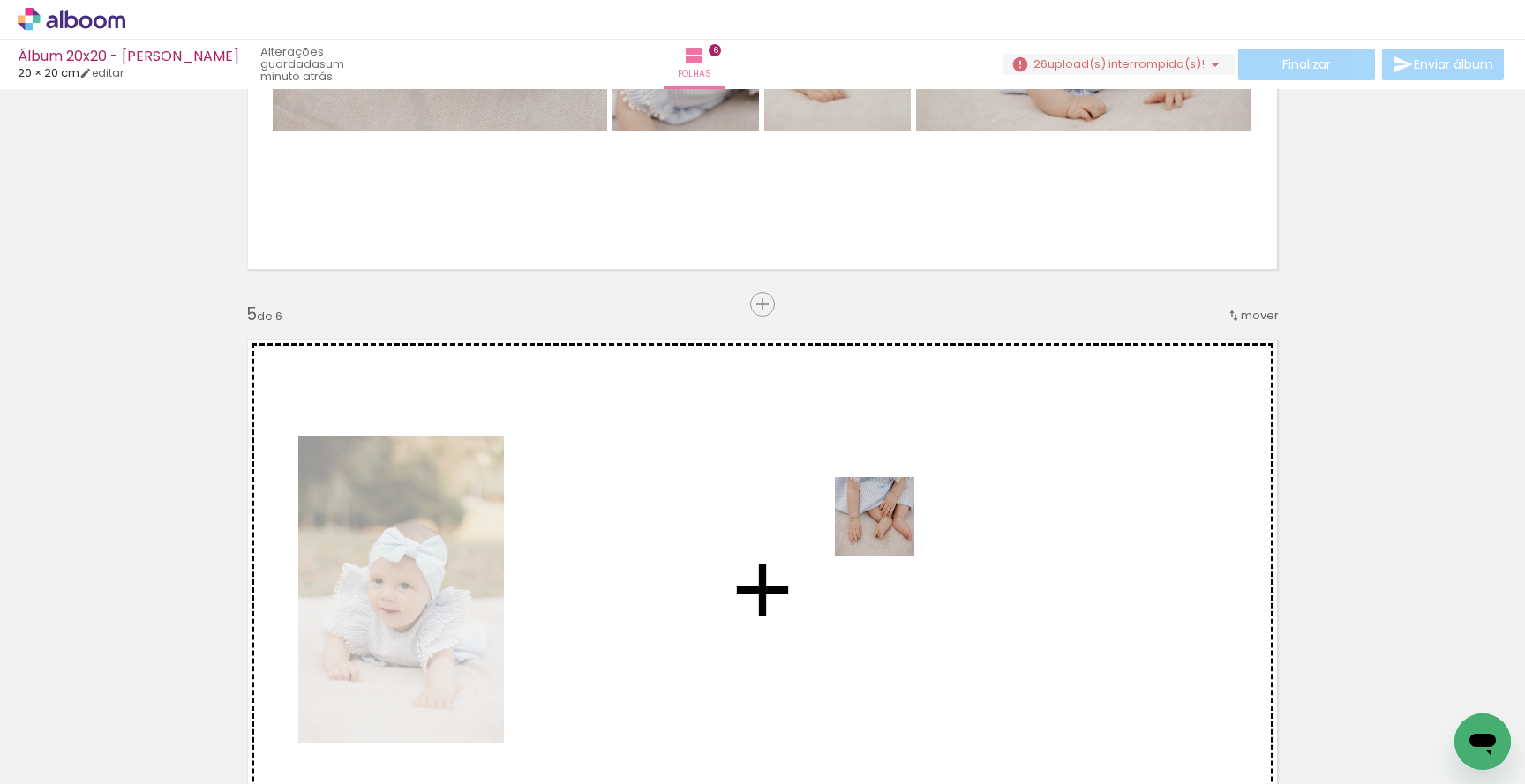
drag, startPoint x: 888, startPoint y: 721, endPoint x: 888, endPoint y: 524, distance: 197.0
click at [888, 524] on quentale-workspace at bounding box center [762, 392] width 1525 height 784
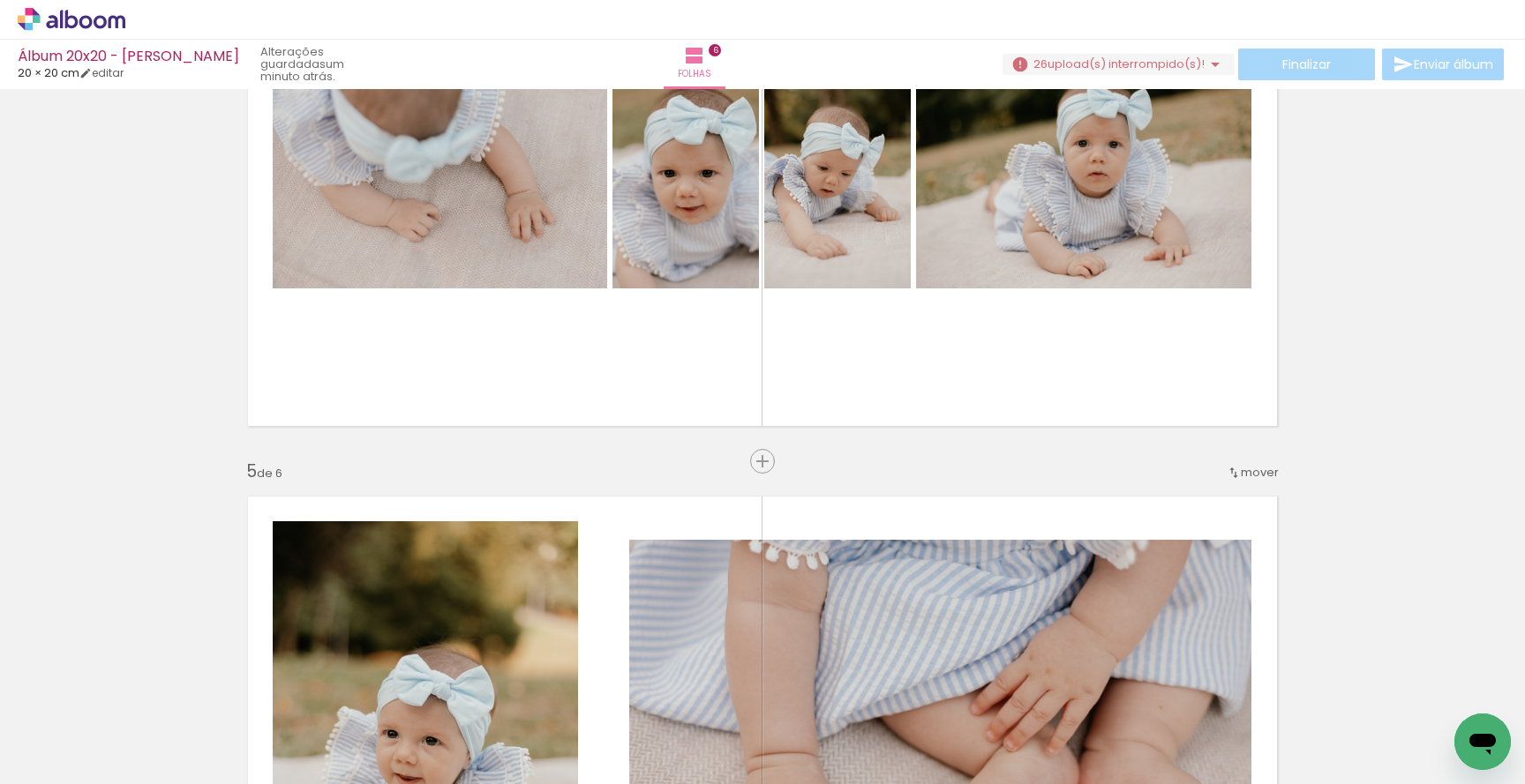
scroll to position [1888, 0]
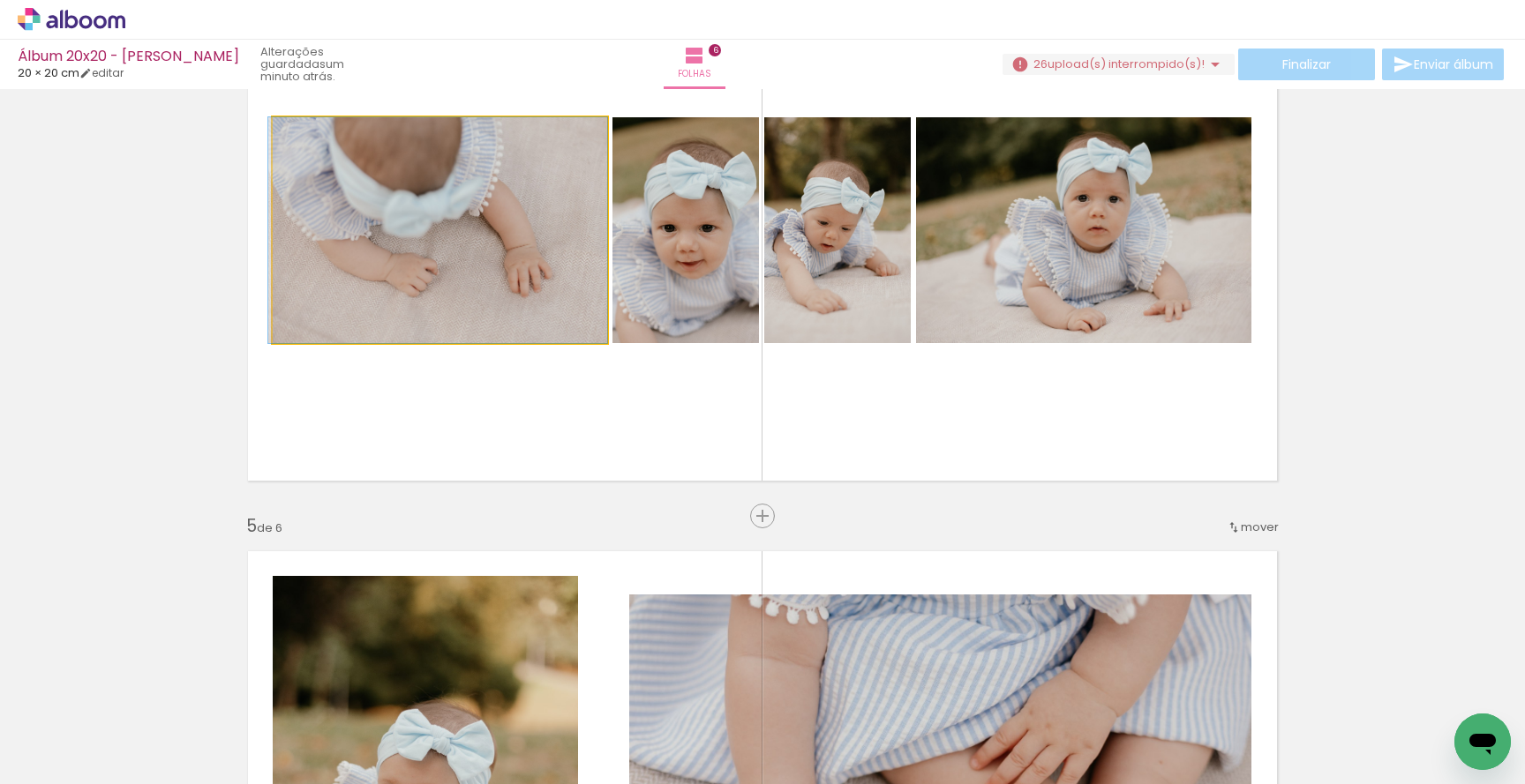
drag, startPoint x: 463, startPoint y: 267, endPoint x: 203, endPoint y: 286, distance: 260.7
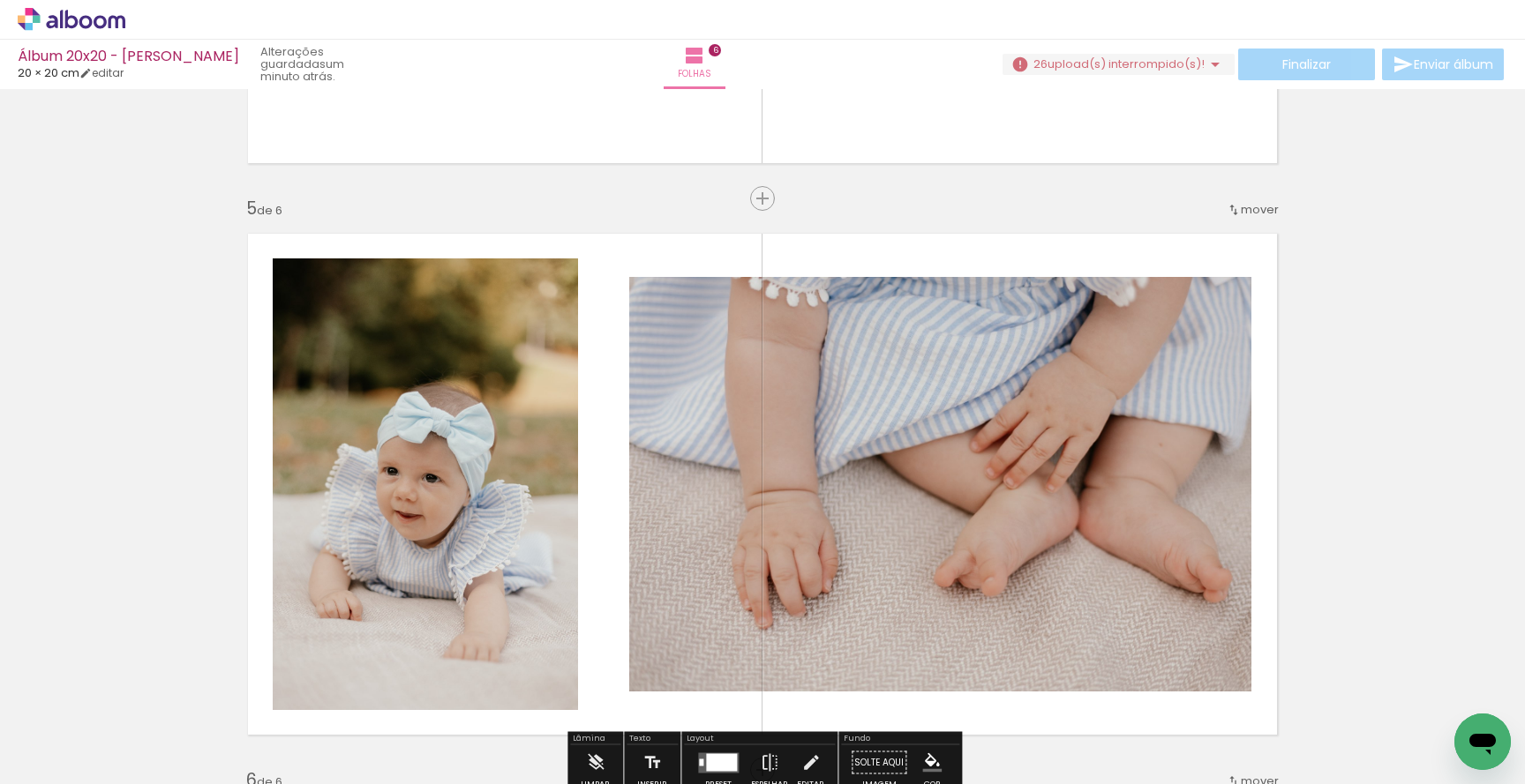
scroll to position [2123, 0]
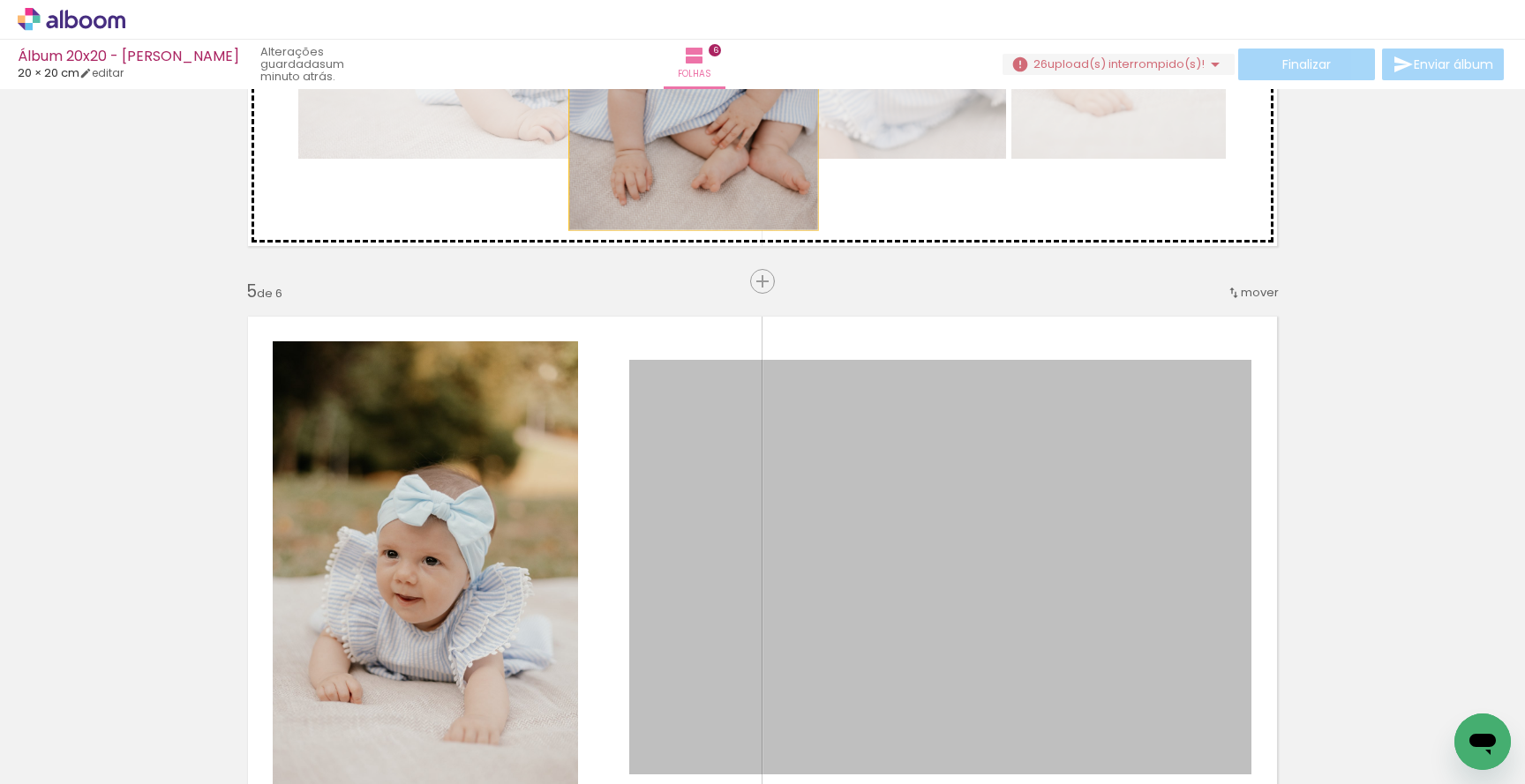
drag, startPoint x: 694, startPoint y: 345, endPoint x: 693, endPoint y: 146, distance: 199.0
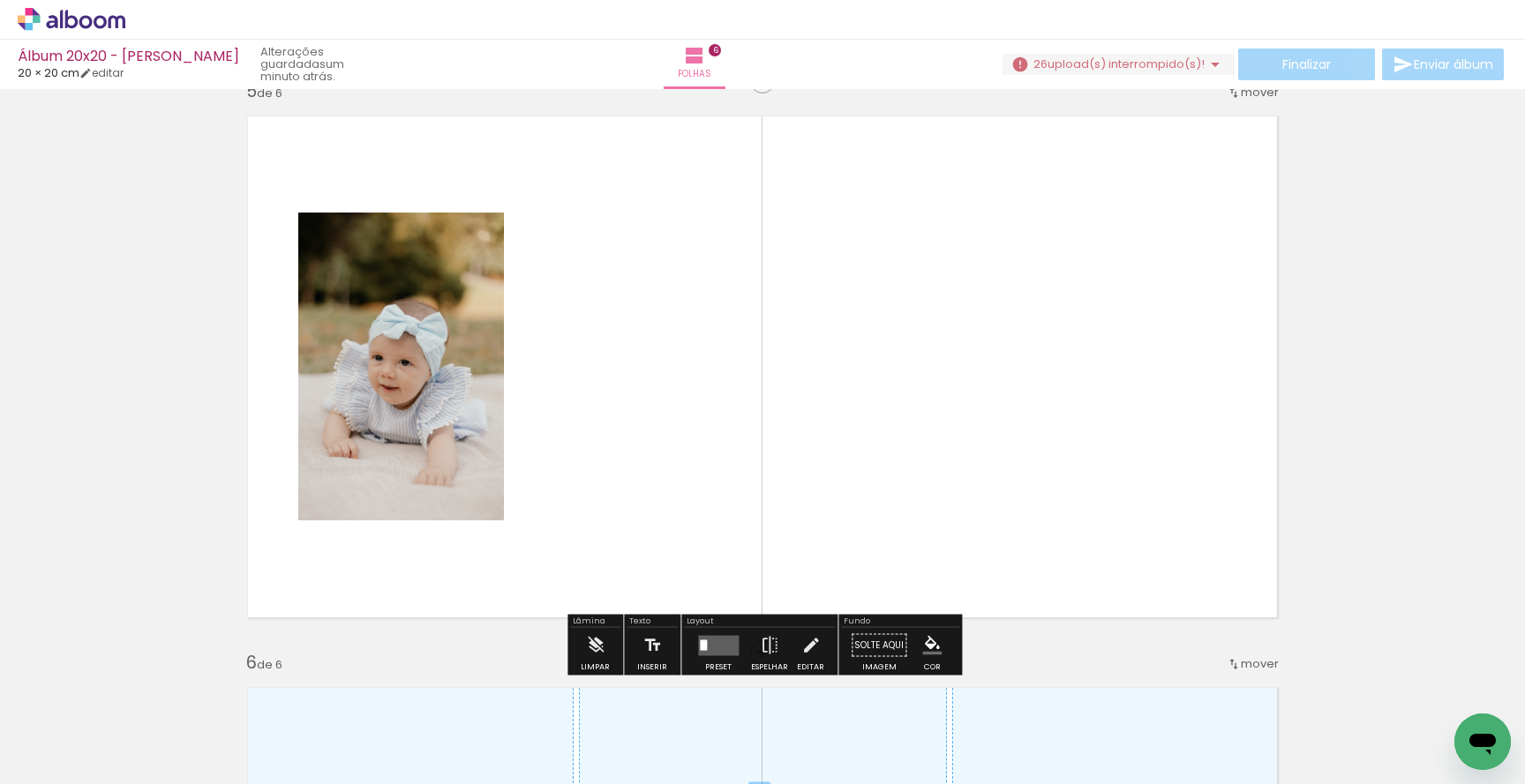
scroll to position [0, 1292]
drag, startPoint x: 786, startPoint y: 718, endPoint x: 786, endPoint y: 442, distance: 276.0
click at [786, 442] on quentale-workspace at bounding box center [762, 392] width 1525 height 784
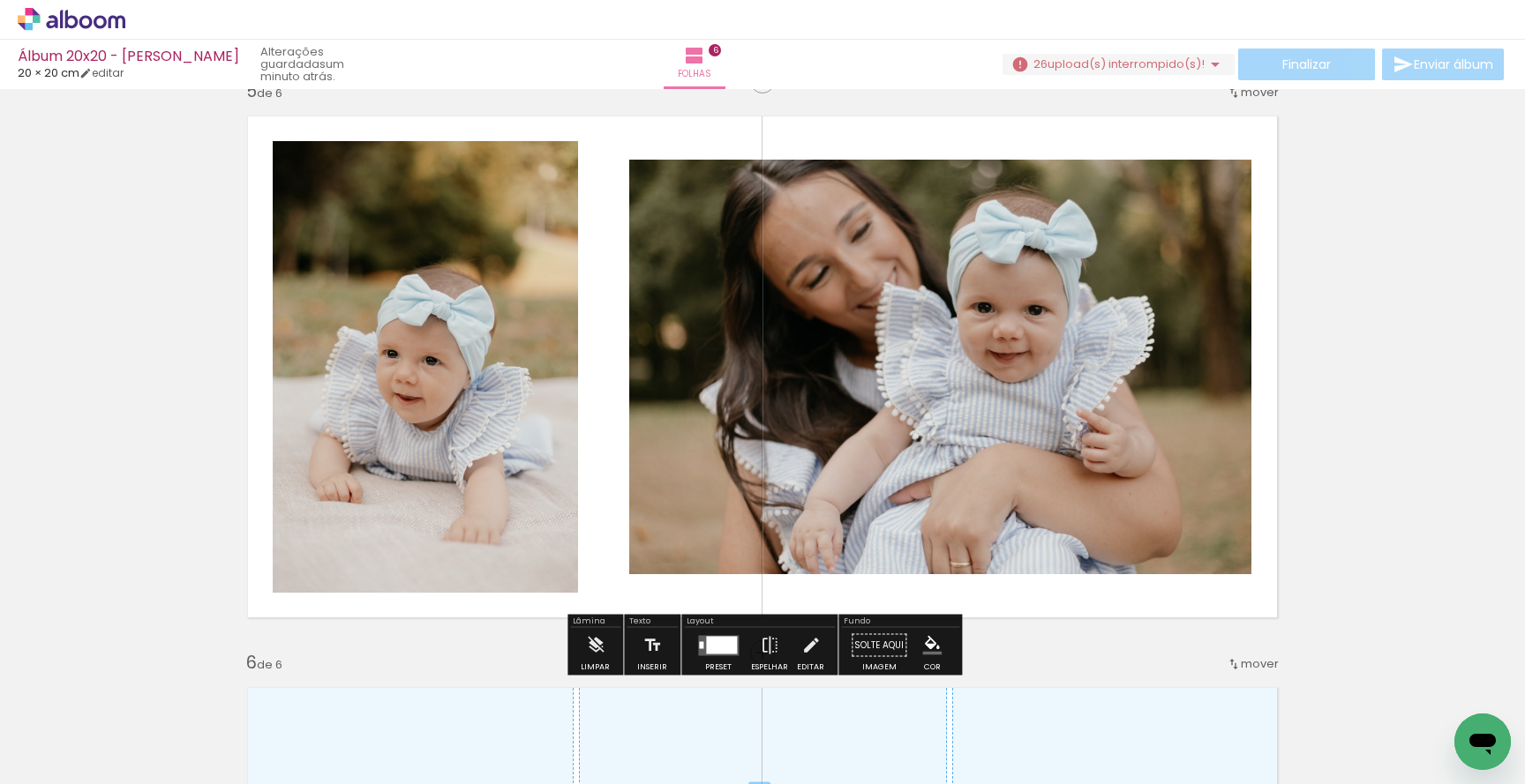
click at [1131, 741] on quentale-thumb at bounding box center [1157, 724] width 99 height 101
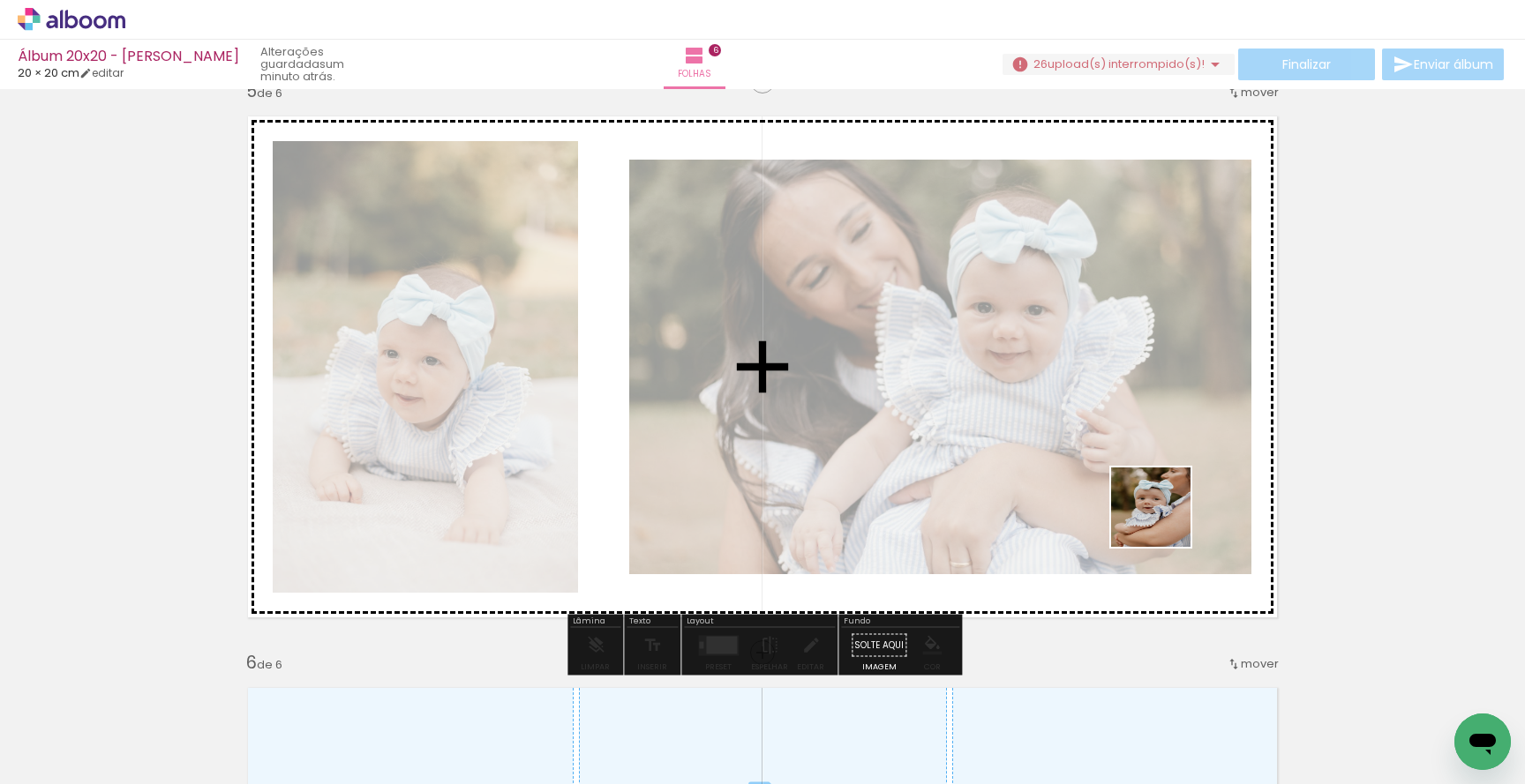
drag, startPoint x: 1164, startPoint y: 747, endPoint x: 1164, endPoint y: 490, distance: 257.0
click at [1164, 490] on quentale-workspace at bounding box center [762, 392] width 1525 height 784
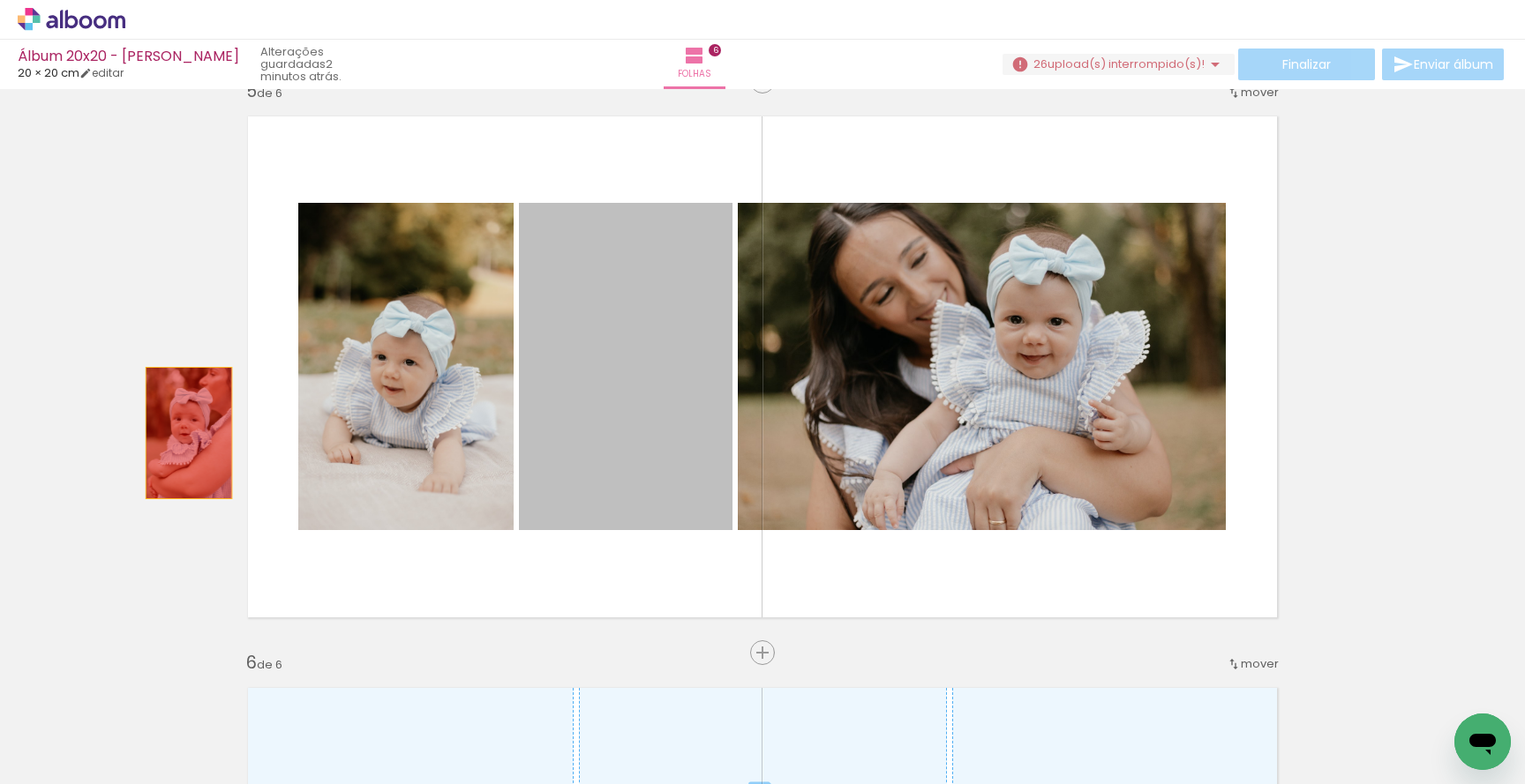
drag, startPoint x: 626, startPoint y: 445, endPoint x: 151, endPoint y: 433, distance: 475.2
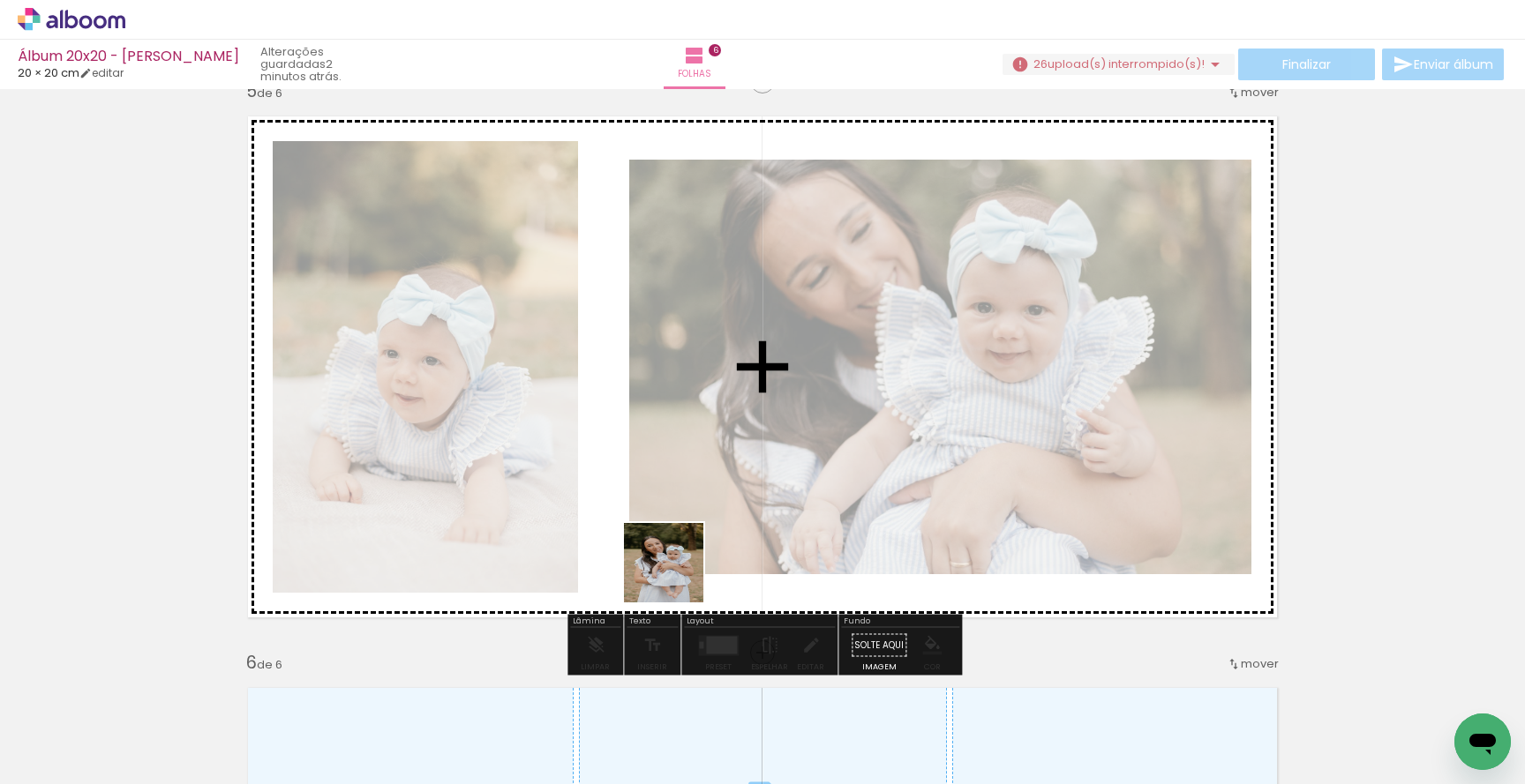
drag, startPoint x: 677, startPoint y: 728, endPoint x: 677, endPoint y: 501, distance: 227.0
click at [677, 501] on quentale-workspace at bounding box center [762, 392] width 1525 height 784
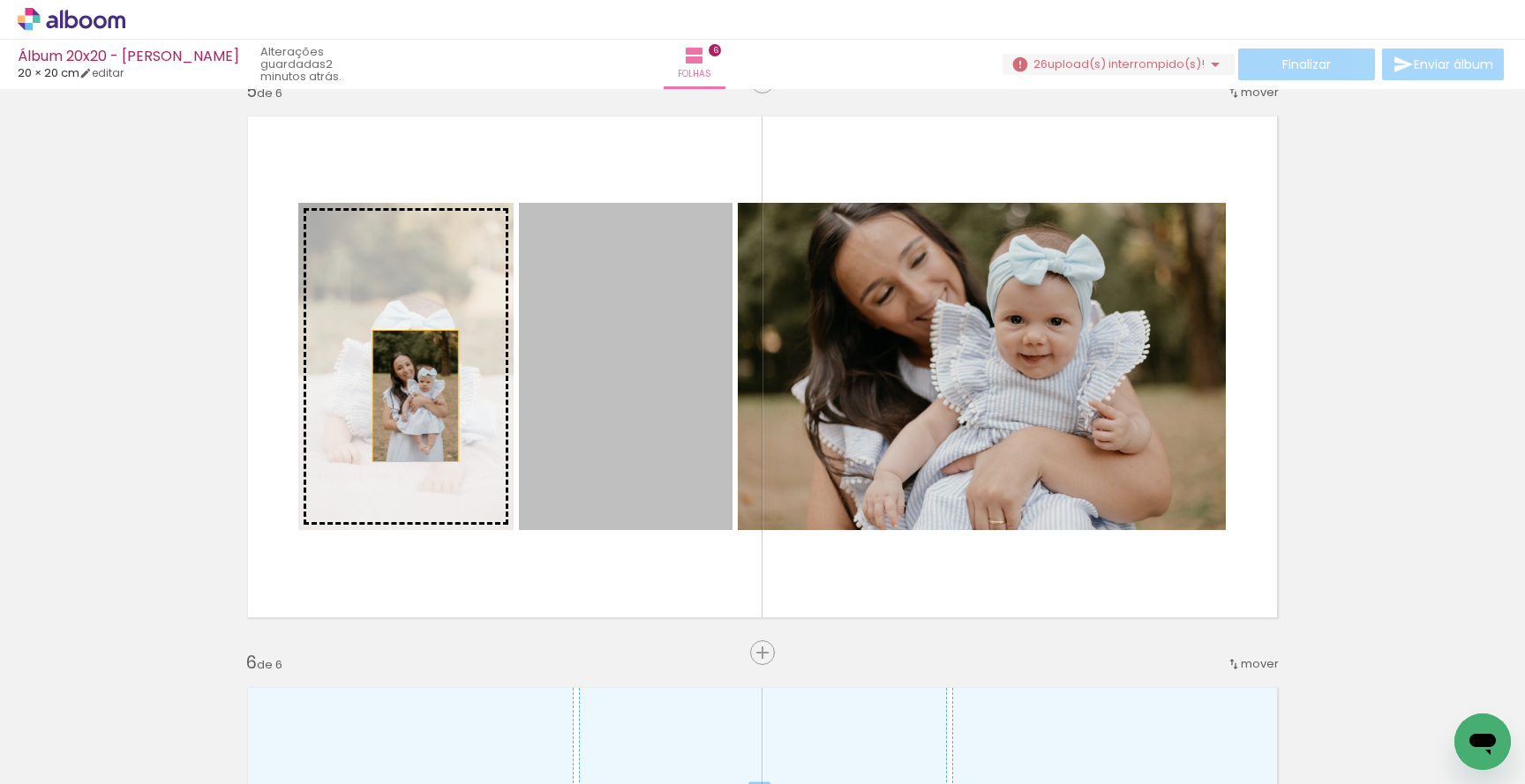
drag, startPoint x: 667, startPoint y: 396, endPoint x: 170, endPoint y: 396, distance: 497.0
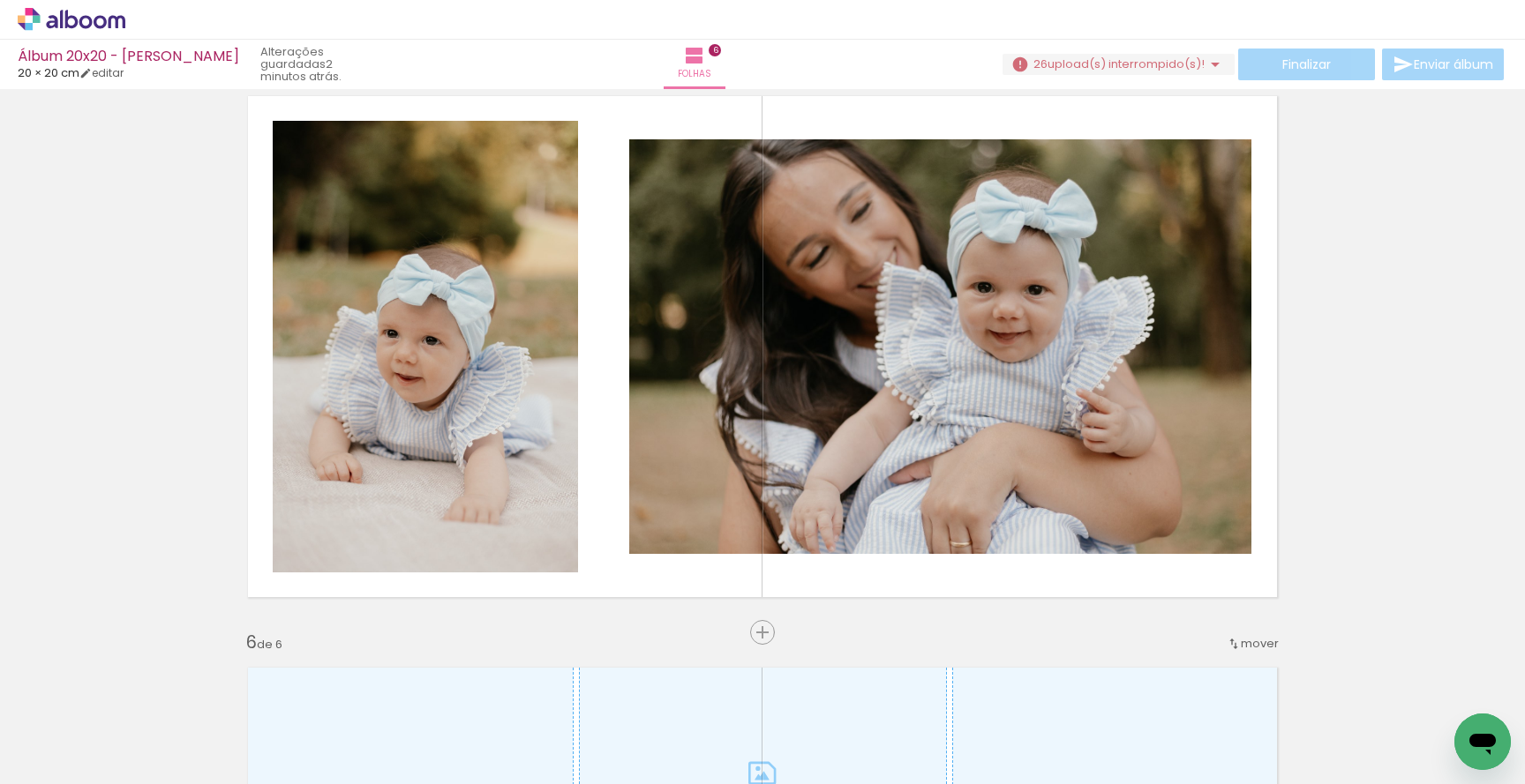
scroll to position [0, 1558]
drag, startPoint x: 828, startPoint y: 726, endPoint x: 830, endPoint y: 519, distance: 207.0
click at [830, 519] on quentale-workspace at bounding box center [762, 392] width 1525 height 784
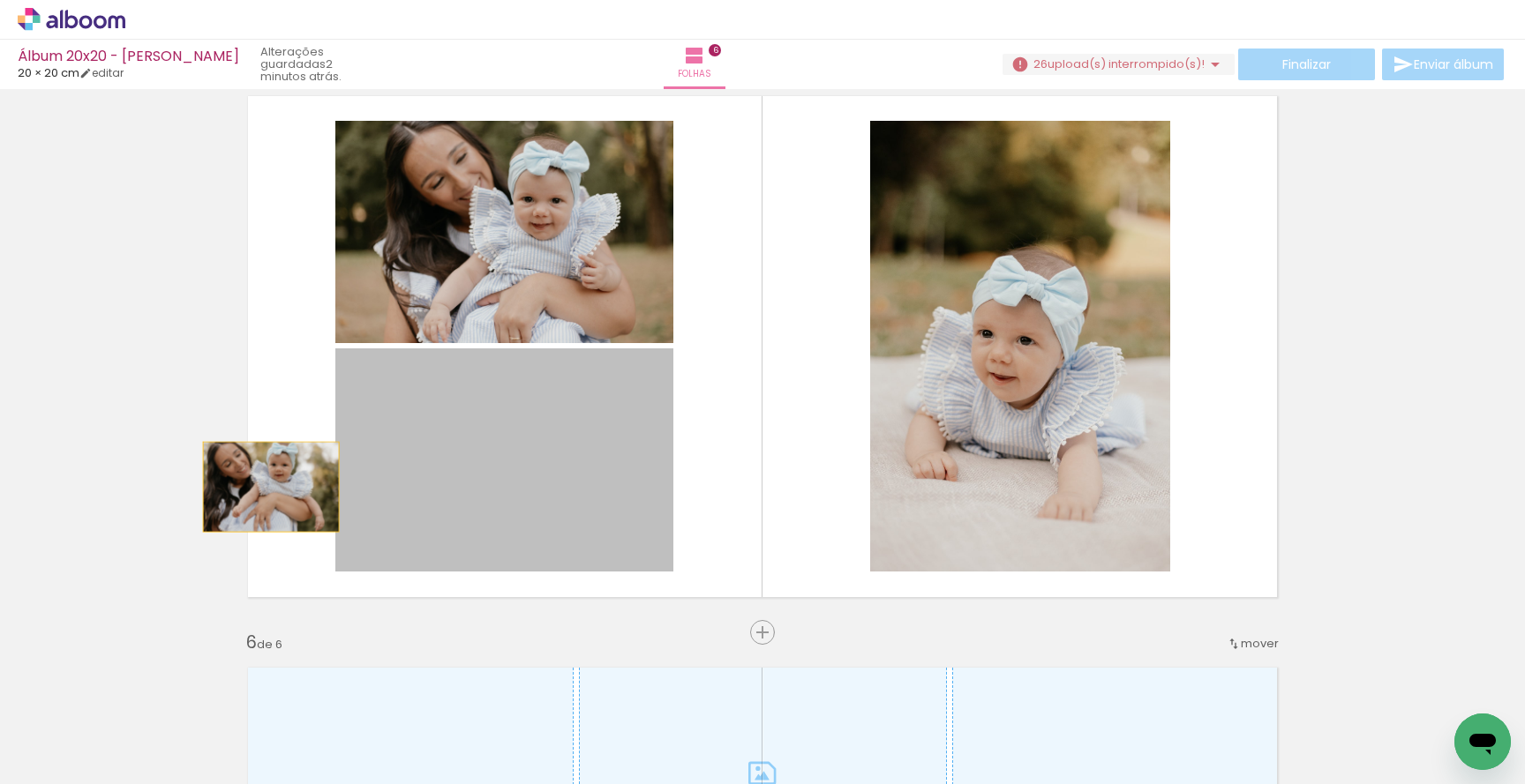
drag, startPoint x: 479, startPoint y: 498, endPoint x: 168, endPoint y: 486, distance: 311.2
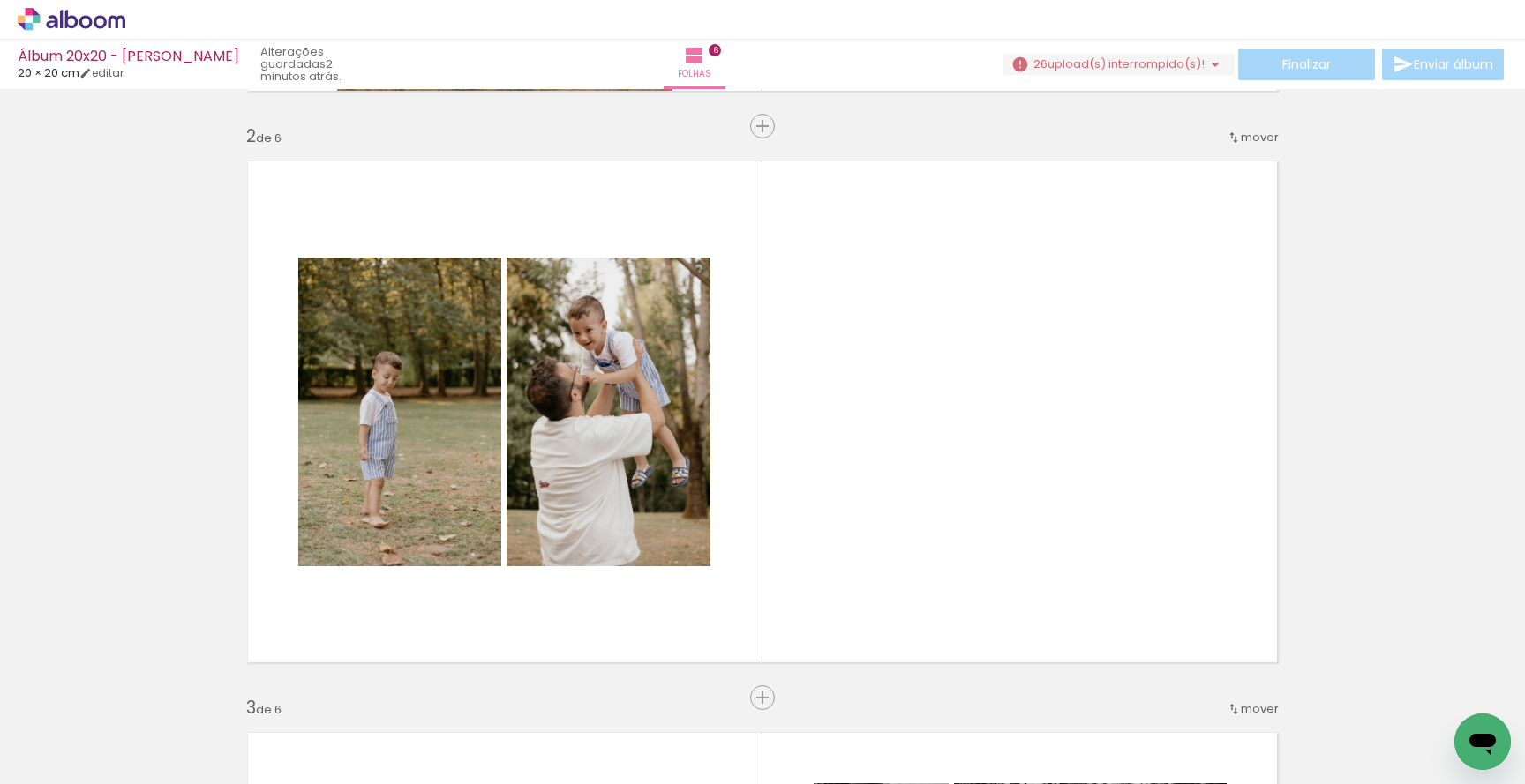
scroll to position [576, 0]
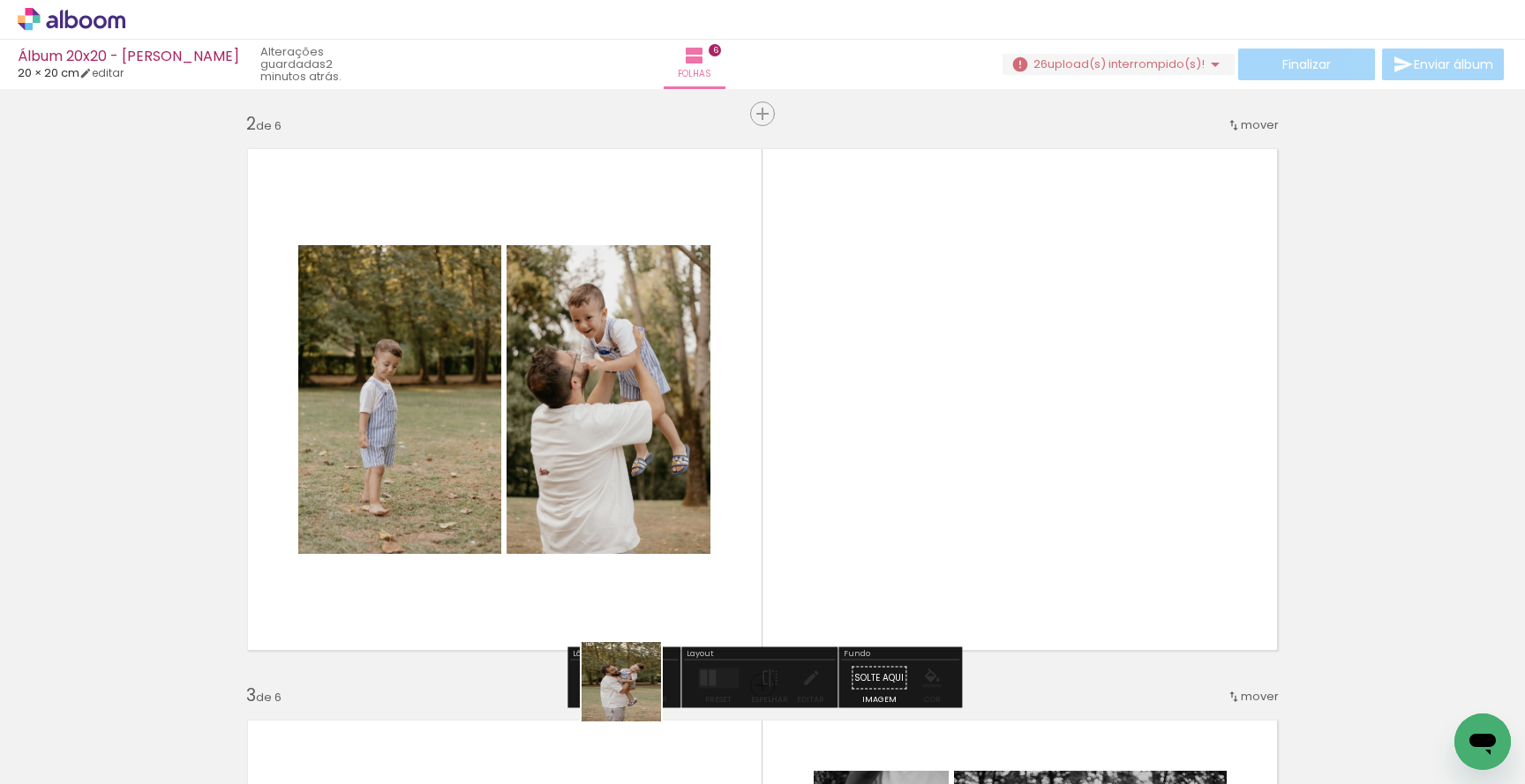
drag, startPoint x: 613, startPoint y: 726, endPoint x: 845, endPoint y: 447, distance: 362.9
click at [845, 447] on quentale-workspace at bounding box center [762, 392] width 1525 height 784
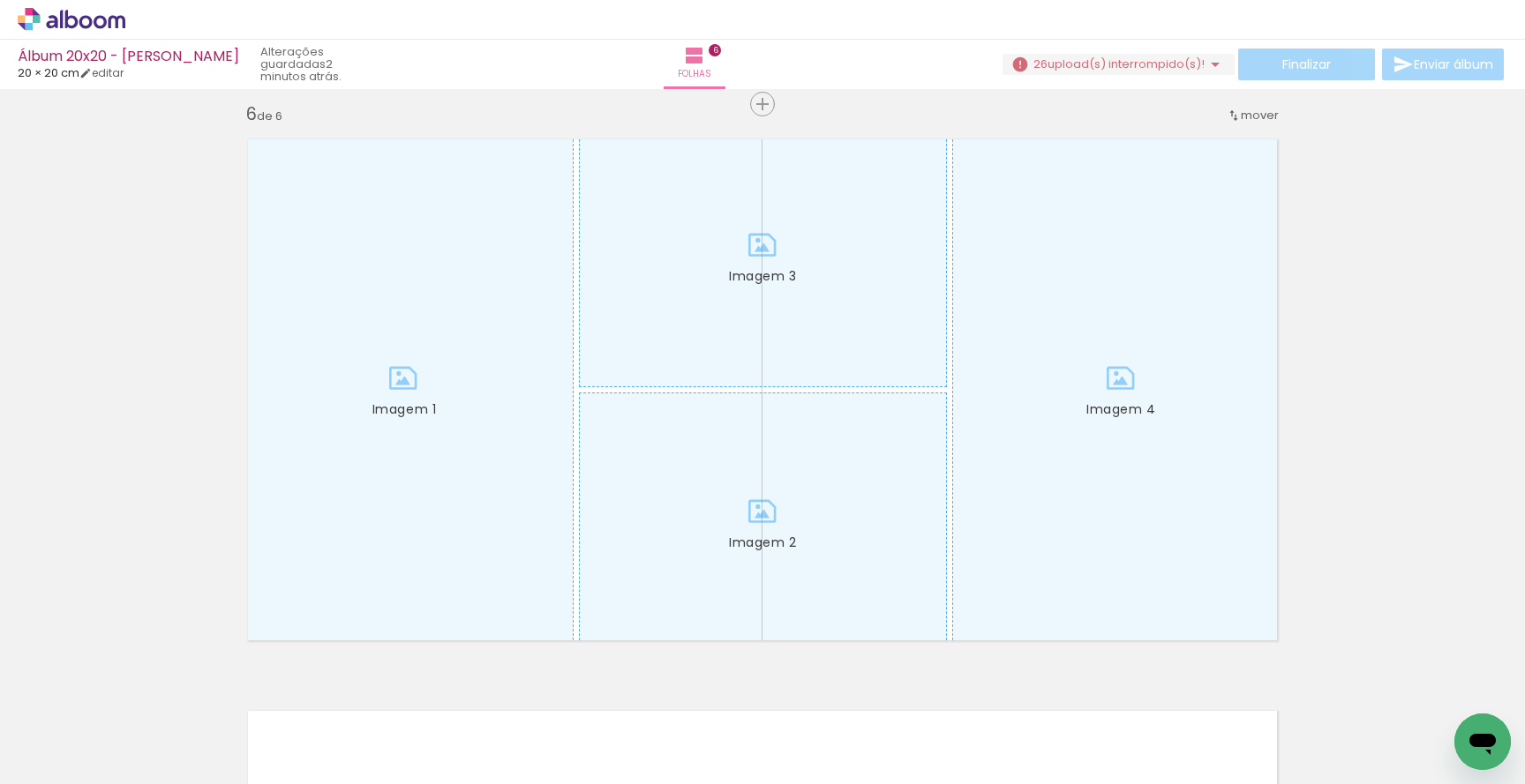
scroll to position [2940, 0]
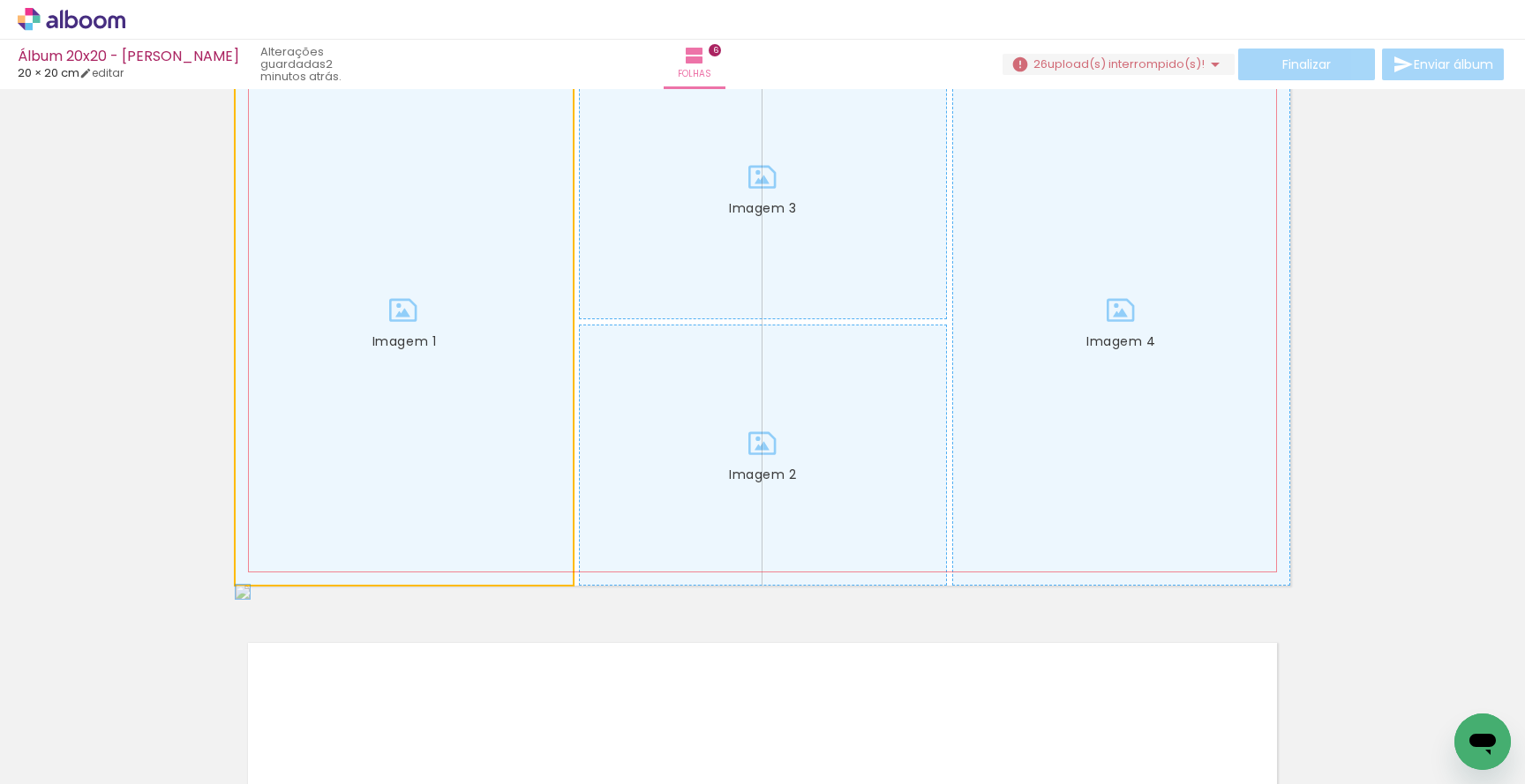
drag, startPoint x: 442, startPoint y: 348, endPoint x: 190, endPoint y: 348, distance: 252.0
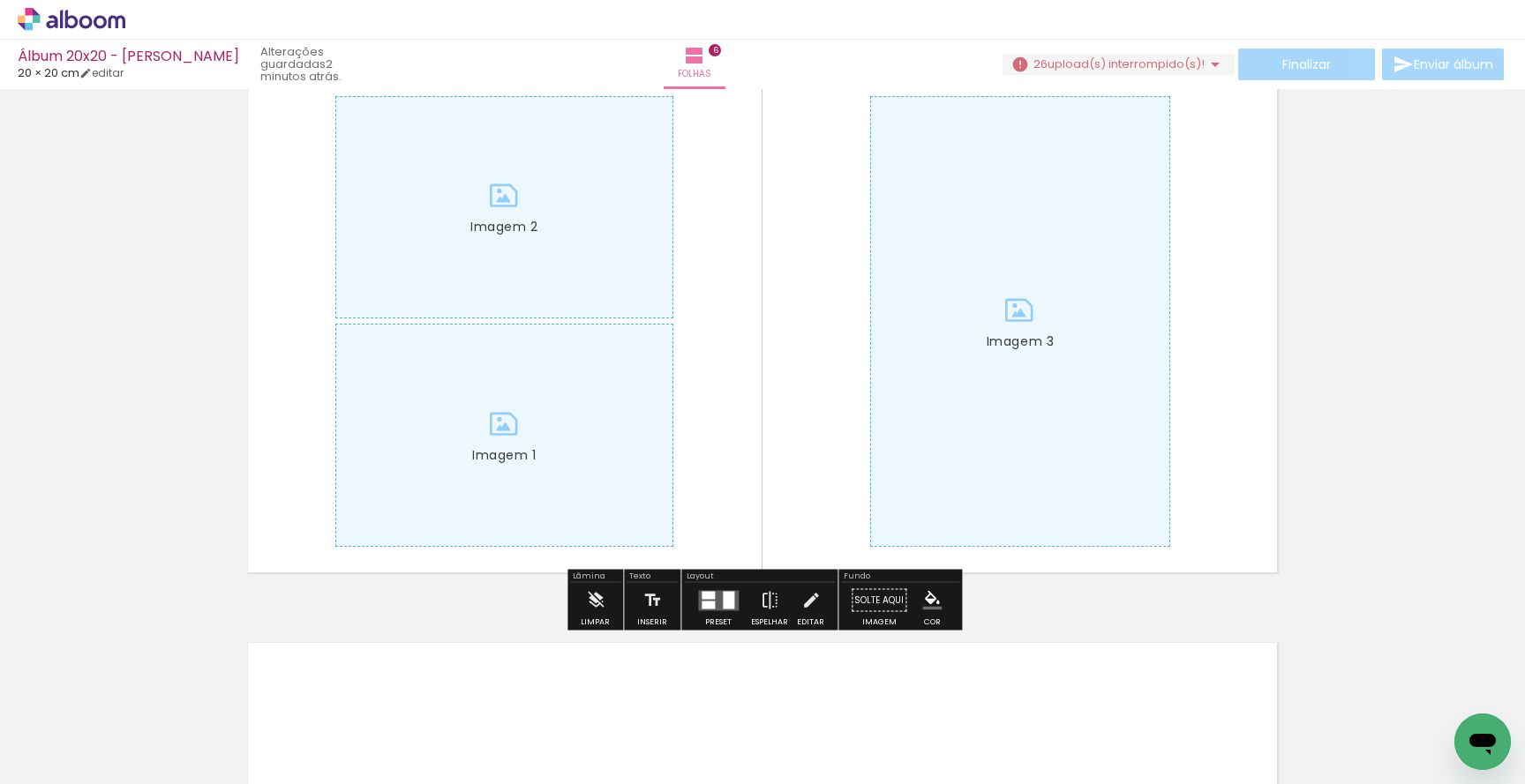
drag, startPoint x: 551, startPoint y: 385, endPoint x: 112, endPoint y: 385, distance: 439.0
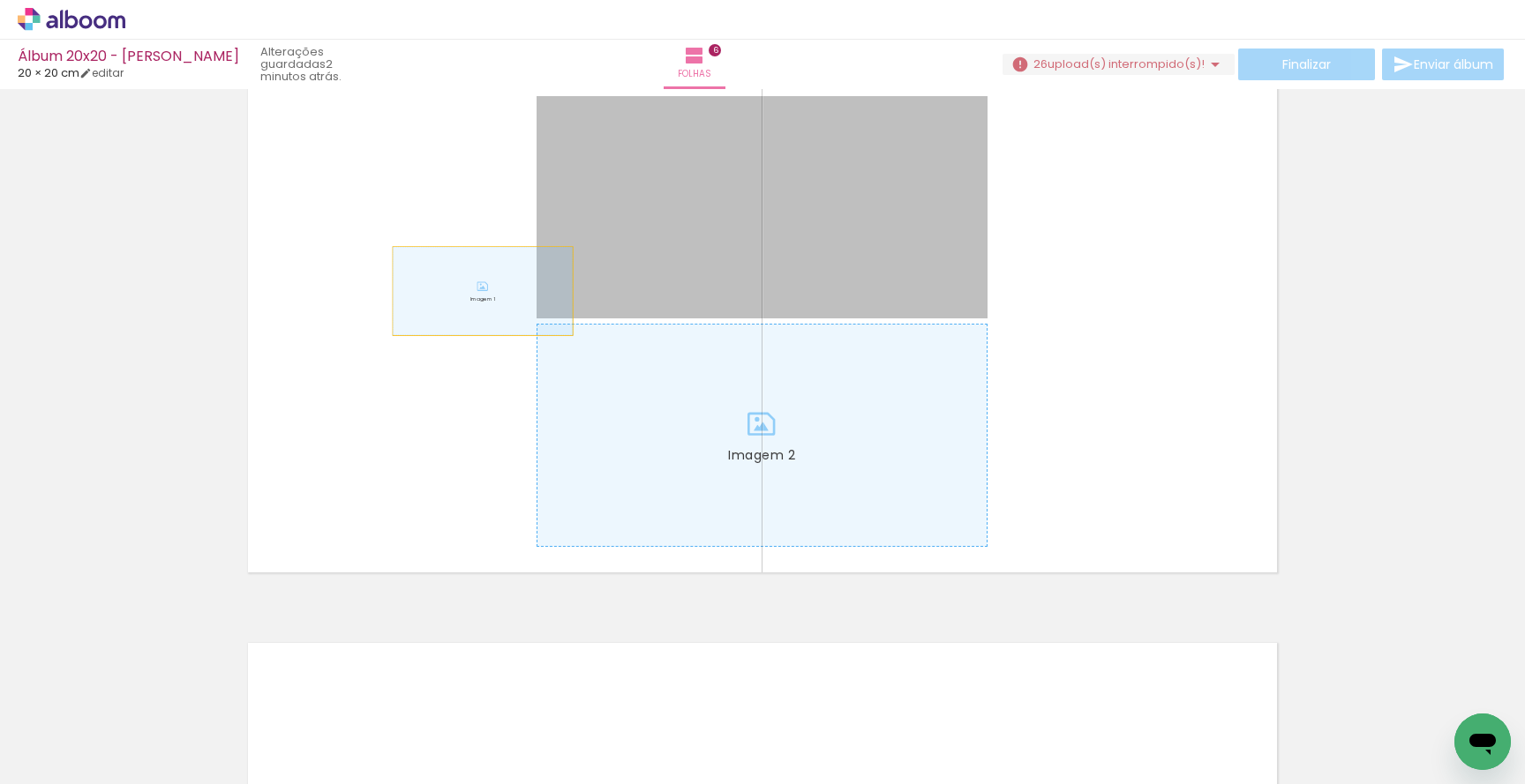
drag, startPoint x: 592, startPoint y: 292, endPoint x: 123, endPoint y: 322, distance: 470.0
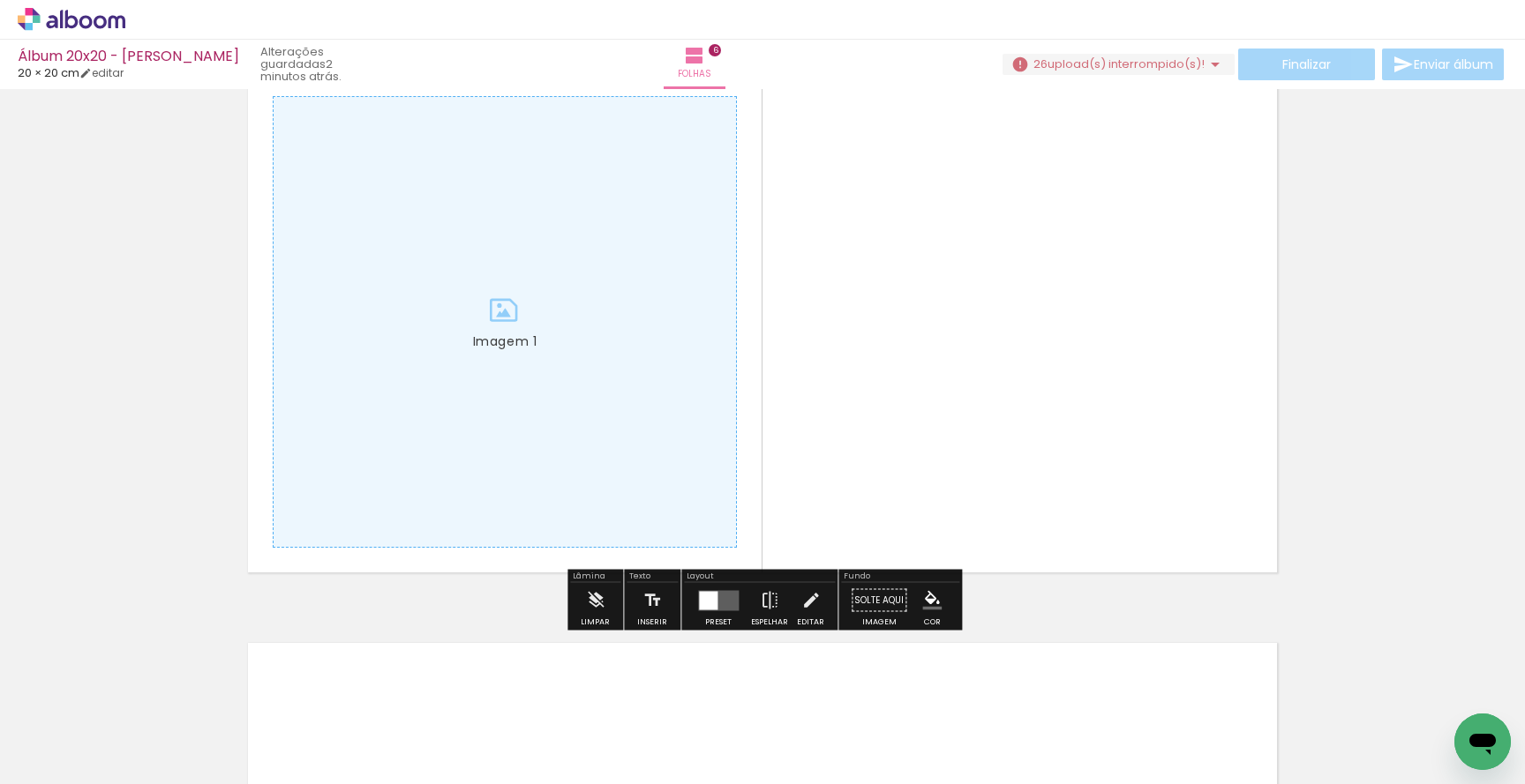
drag, startPoint x: 648, startPoint y: 364, endPoint x: 167, endPoint y: 353, distance: 481.1
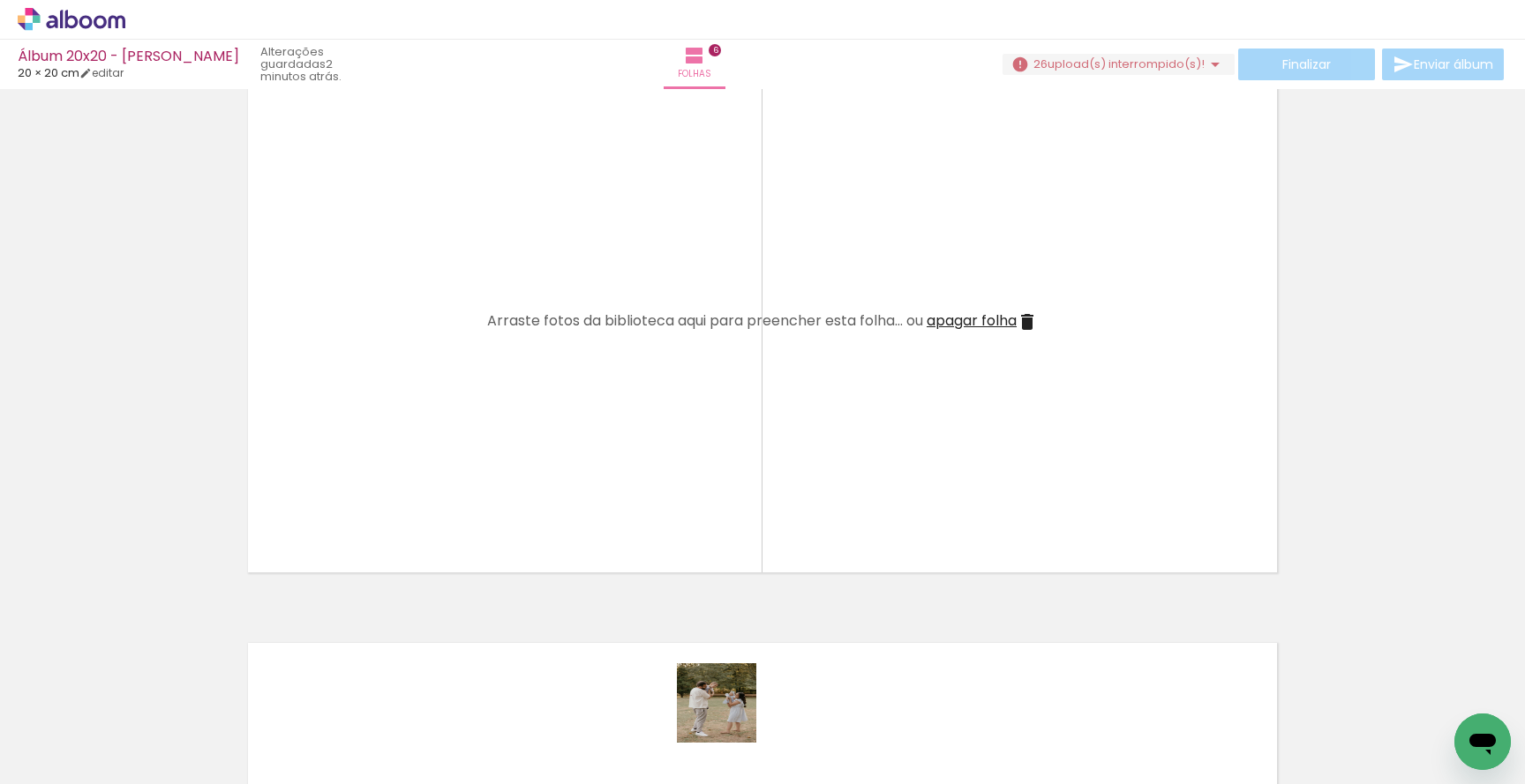
drag, startPoint x: 730, startPoint y: 716, endPoint x: 724, endPoint y: 562, distance: 154.1
click at [724, 562] on quentale-workspace at bounding box center [762, 392] width 1525 height 784
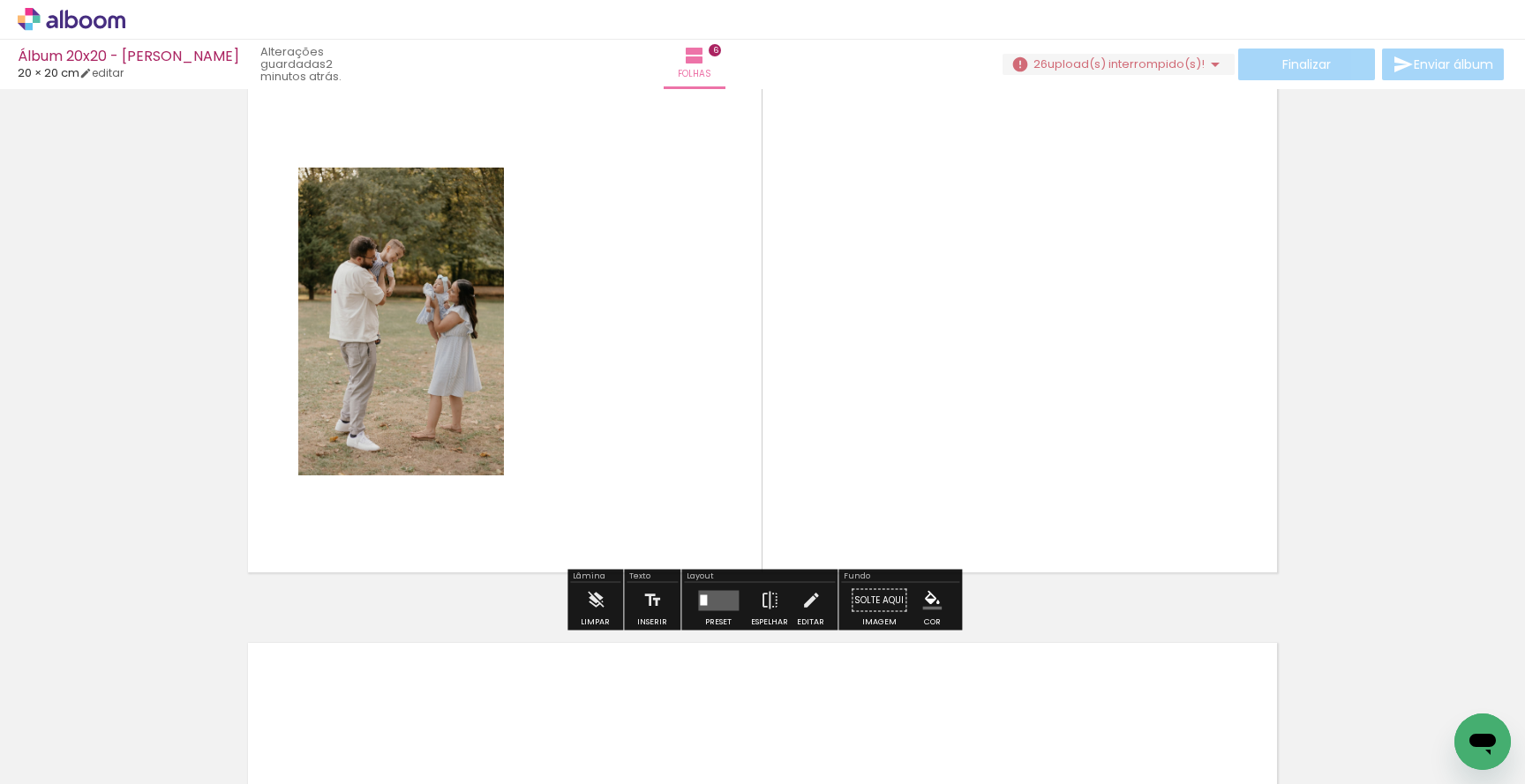
drag, startPoint x: 811, startPoint y: 647, endPoint x: 809, endPoint y: 392, distance: 255.0
click at [809, 392] on quentale-workspace at bounding box center [762, 392] width 1525 height 784
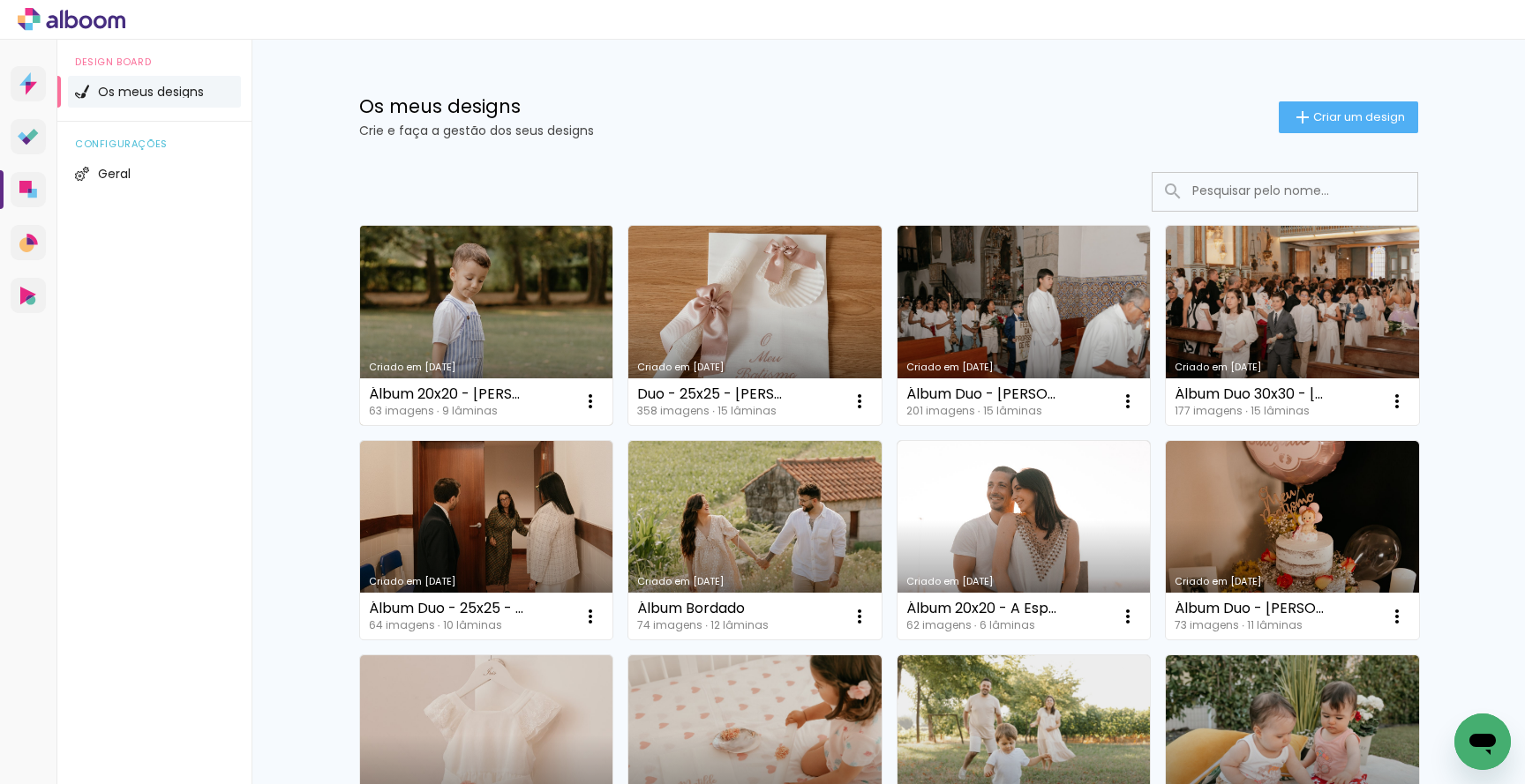
click at [541, 306] on link "Criado em [DATE]" at bounding box center [487, 325] width 253 height 199
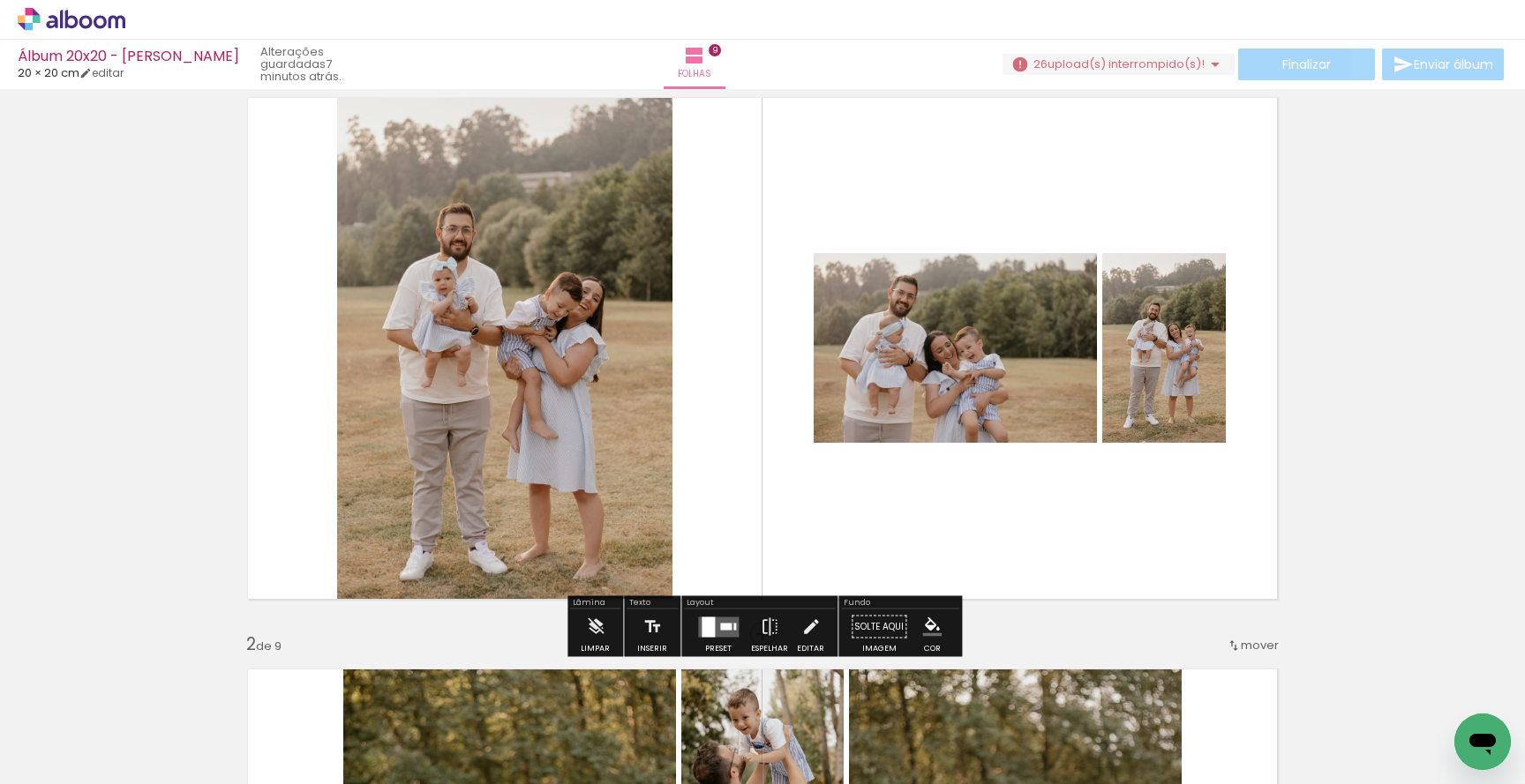
scroll to position [62, 0]
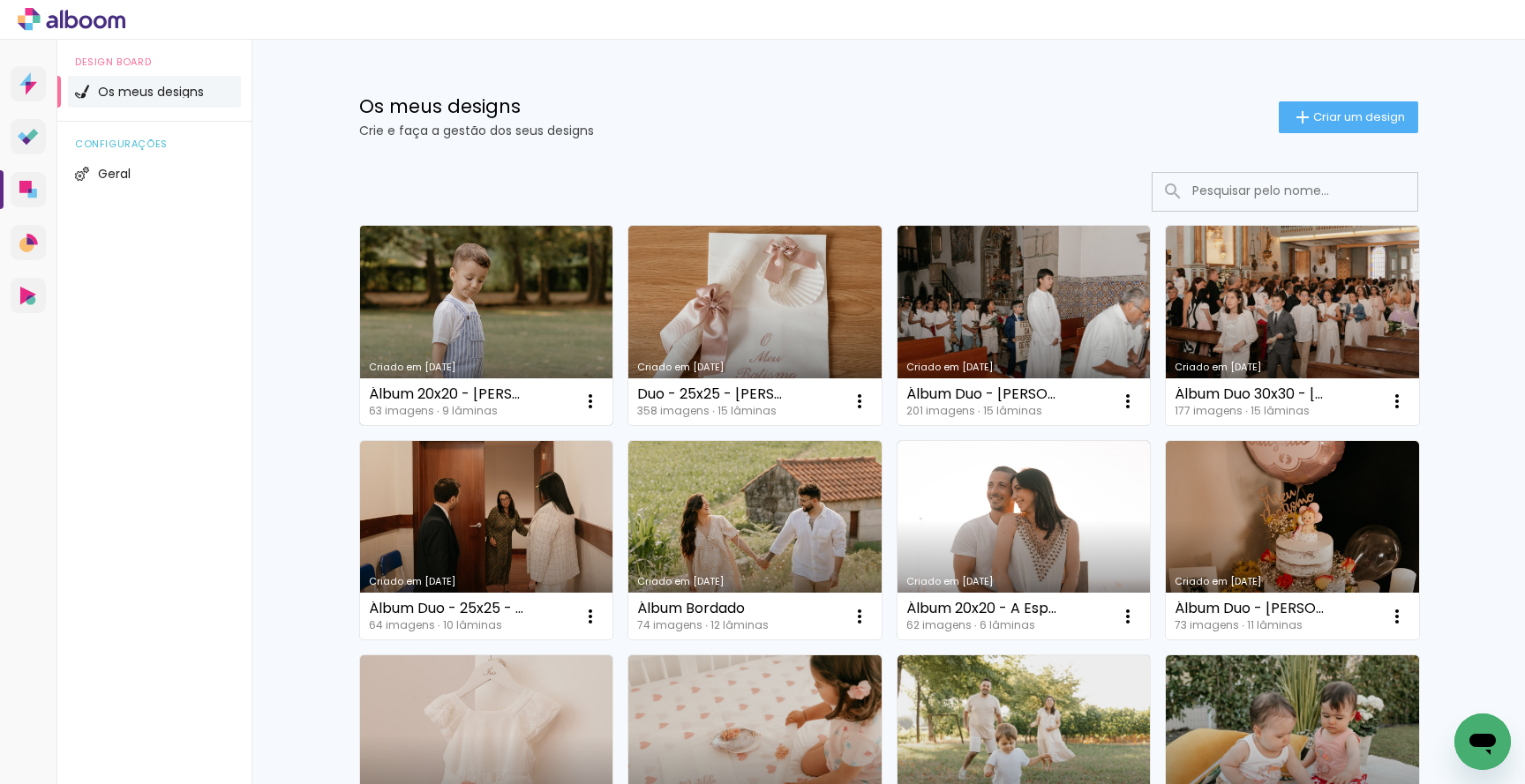
click at [550, 353] on link "Criado em [DATE]" at bounding box center [487, 325] width 253 height 199
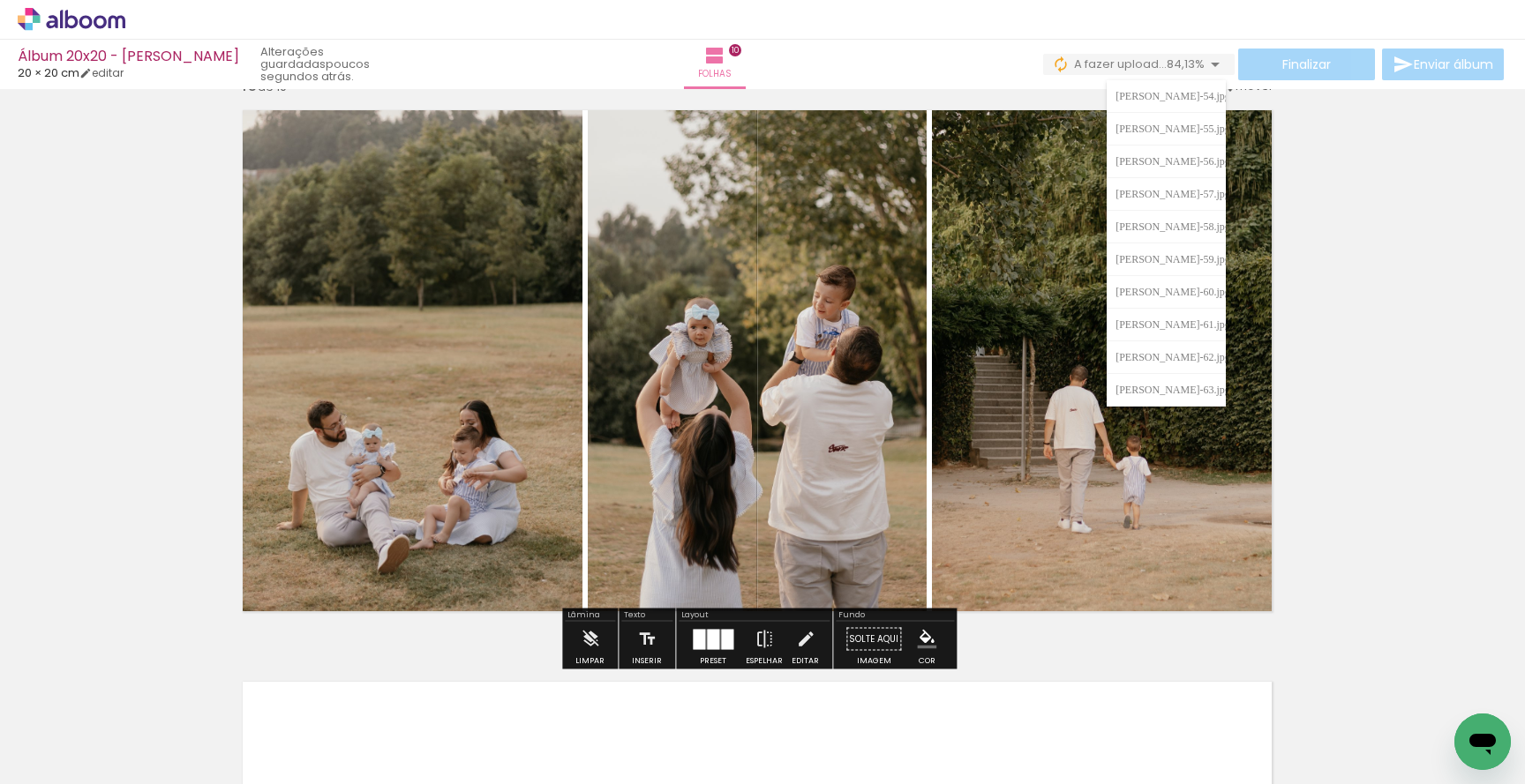
scroll to position [5187, 5]
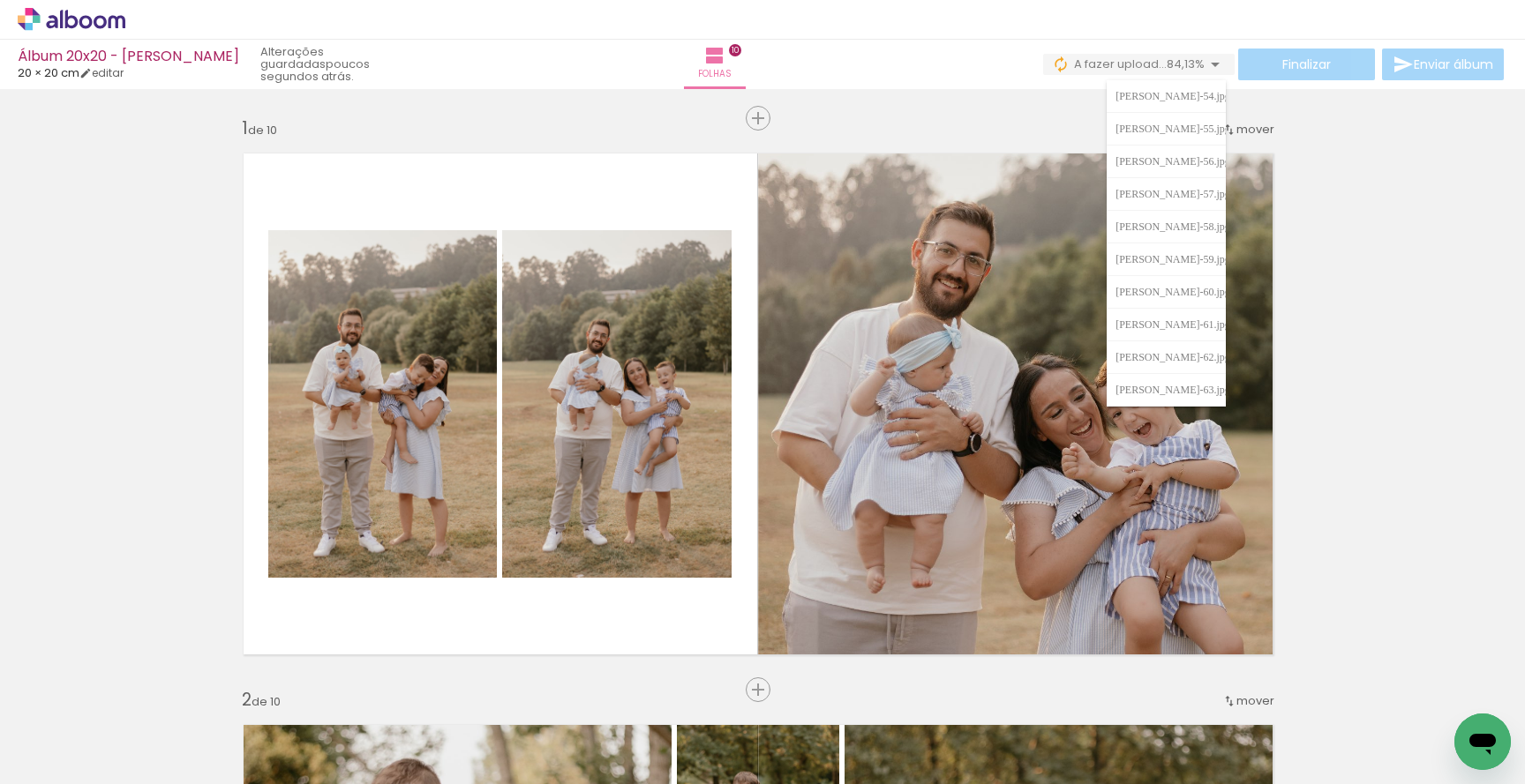
scroll to position [0, 4]
